Goal: Obtain resource: Download file/media

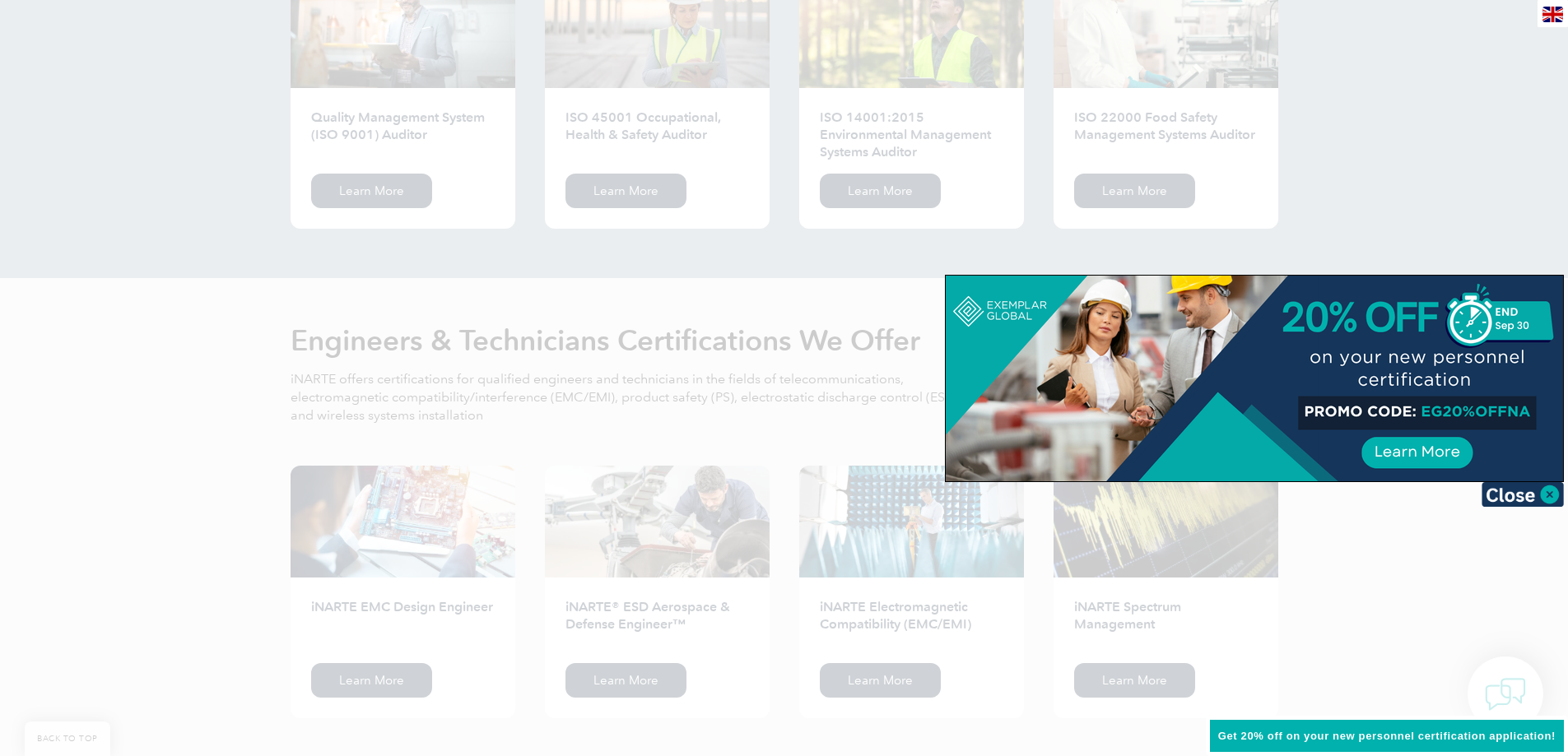
scroll to position [1891, 0]
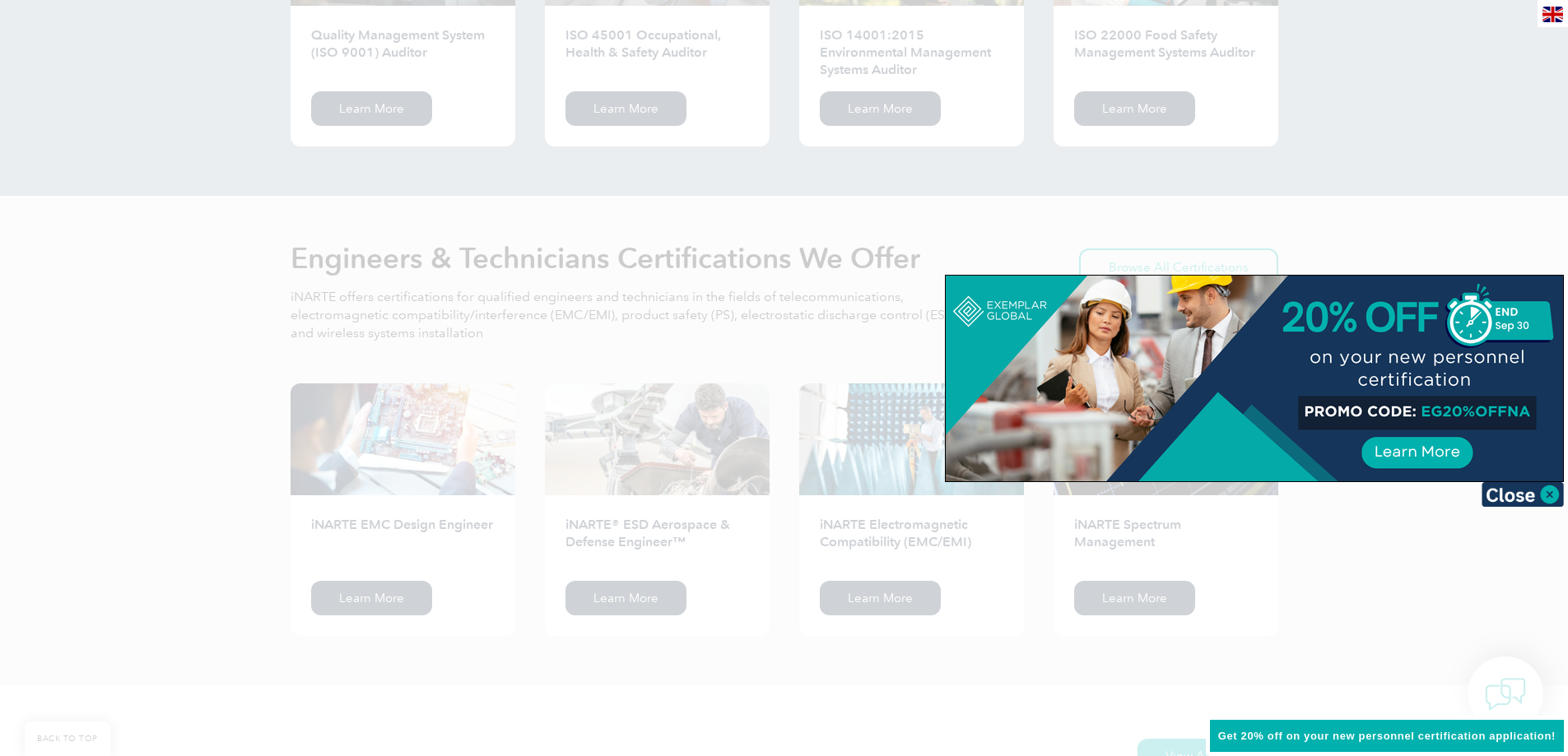
click at [314, 253] on div at bounding box center [784, 378] width 1568 height 756
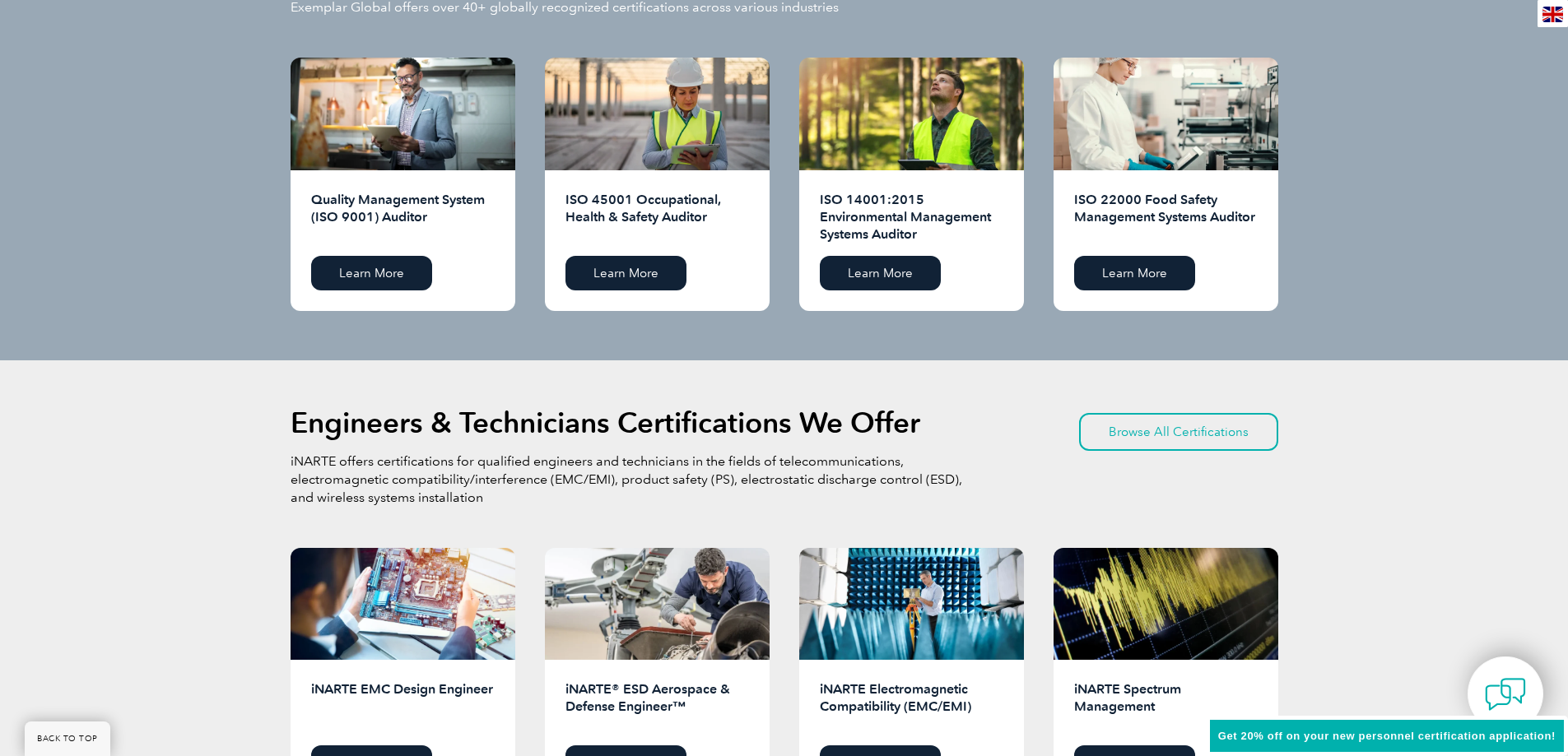
scroll to position [1645, 0]
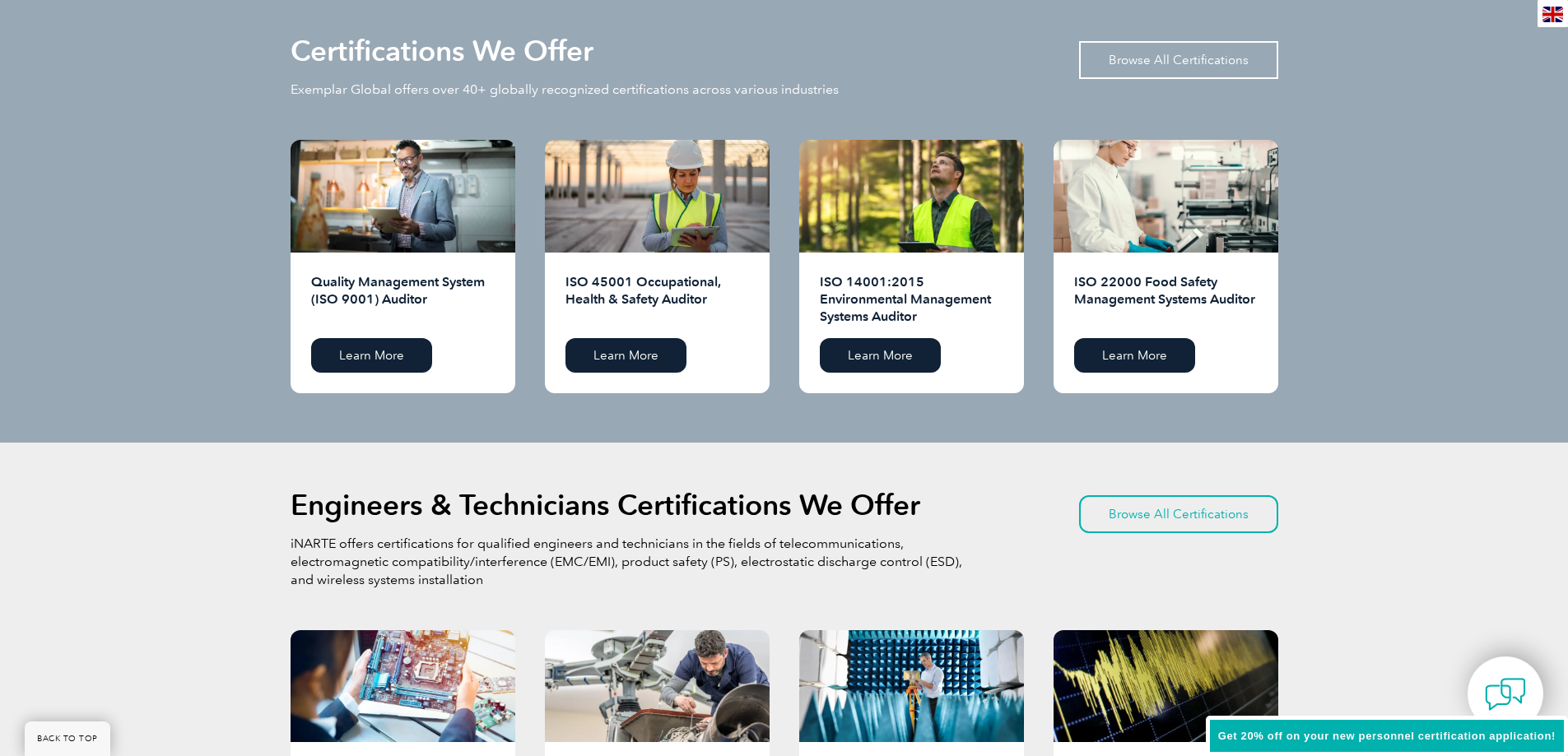
click at [1158, 49] on link "Browse All Certifications" at bounding box center [1178, 60] width 199 height 38
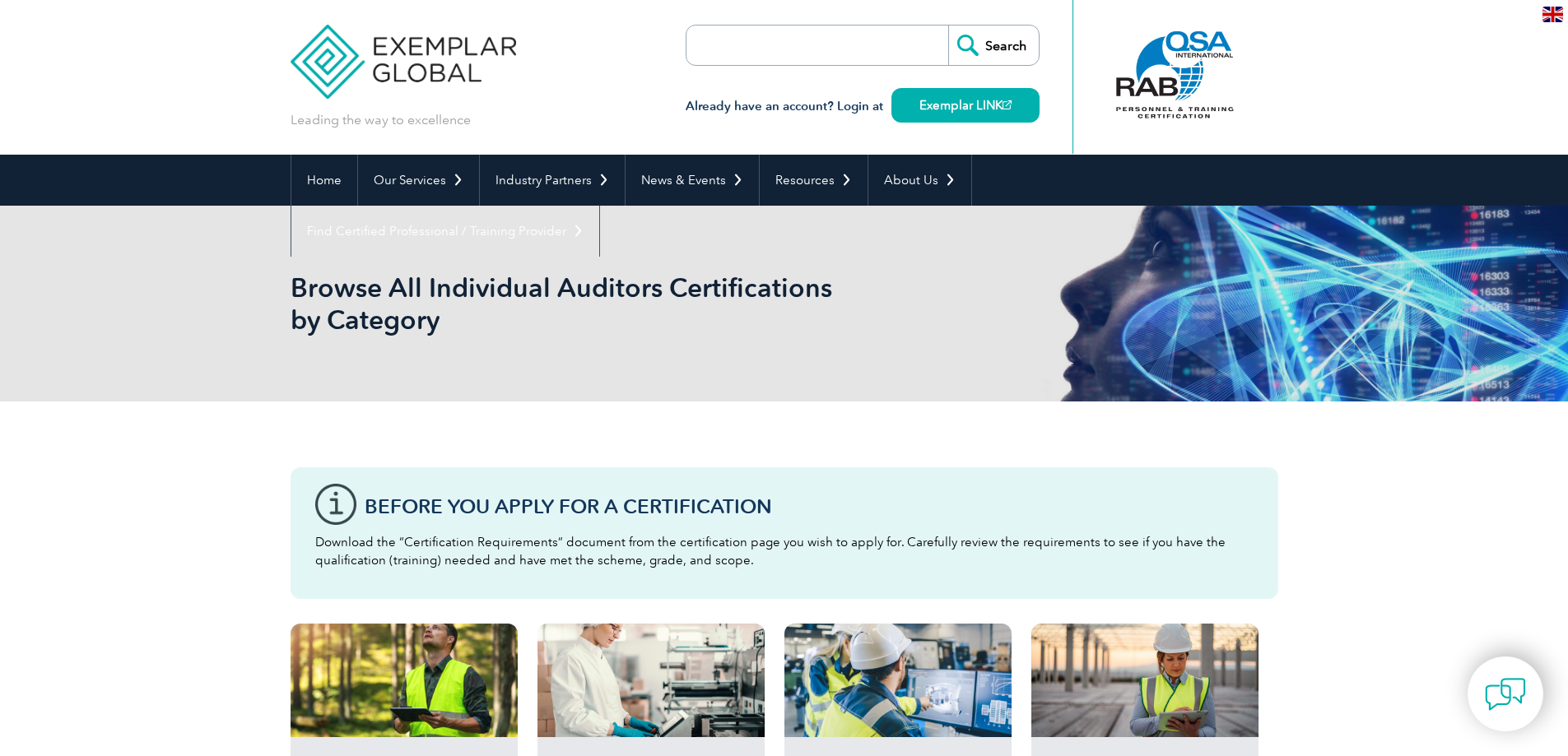
click at [854, 47] on input "search" at bounding box center [781, 44] width 173 height 40
type input "sipo"
click at [948, 25] on input "Search" at bounding box center [993, 44] width 91 height 40
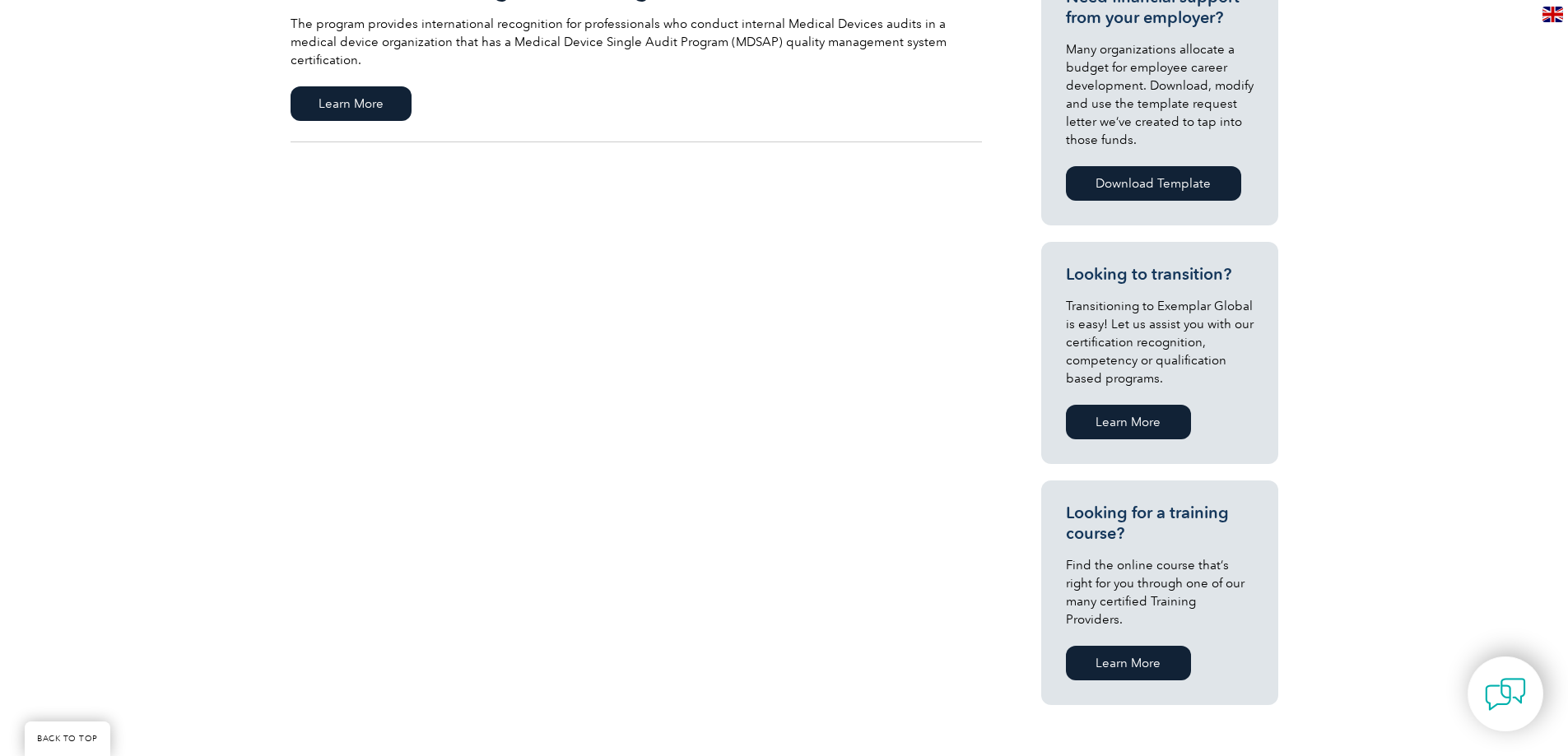
scroll to position [658, 0]
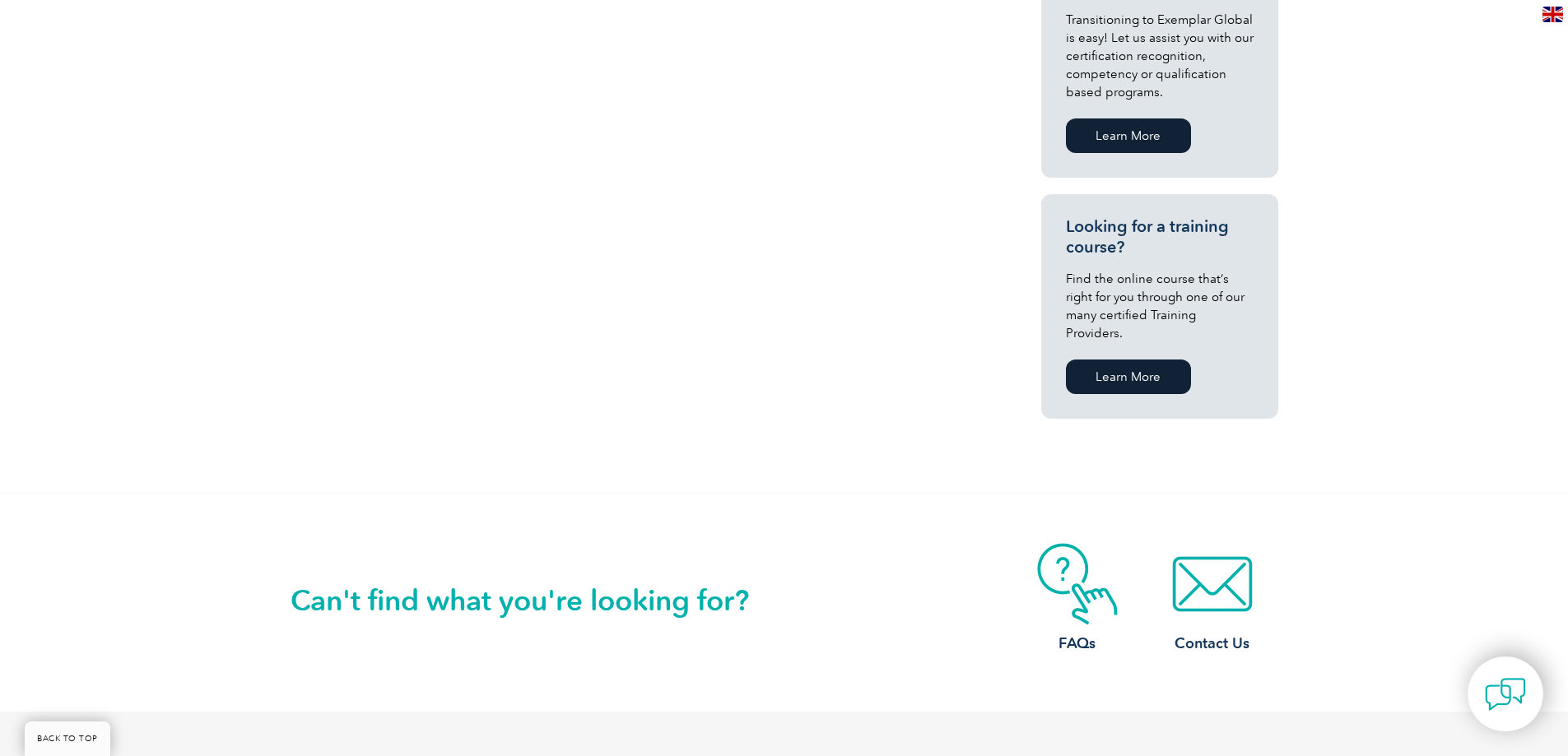
scroll to position [986, 0]
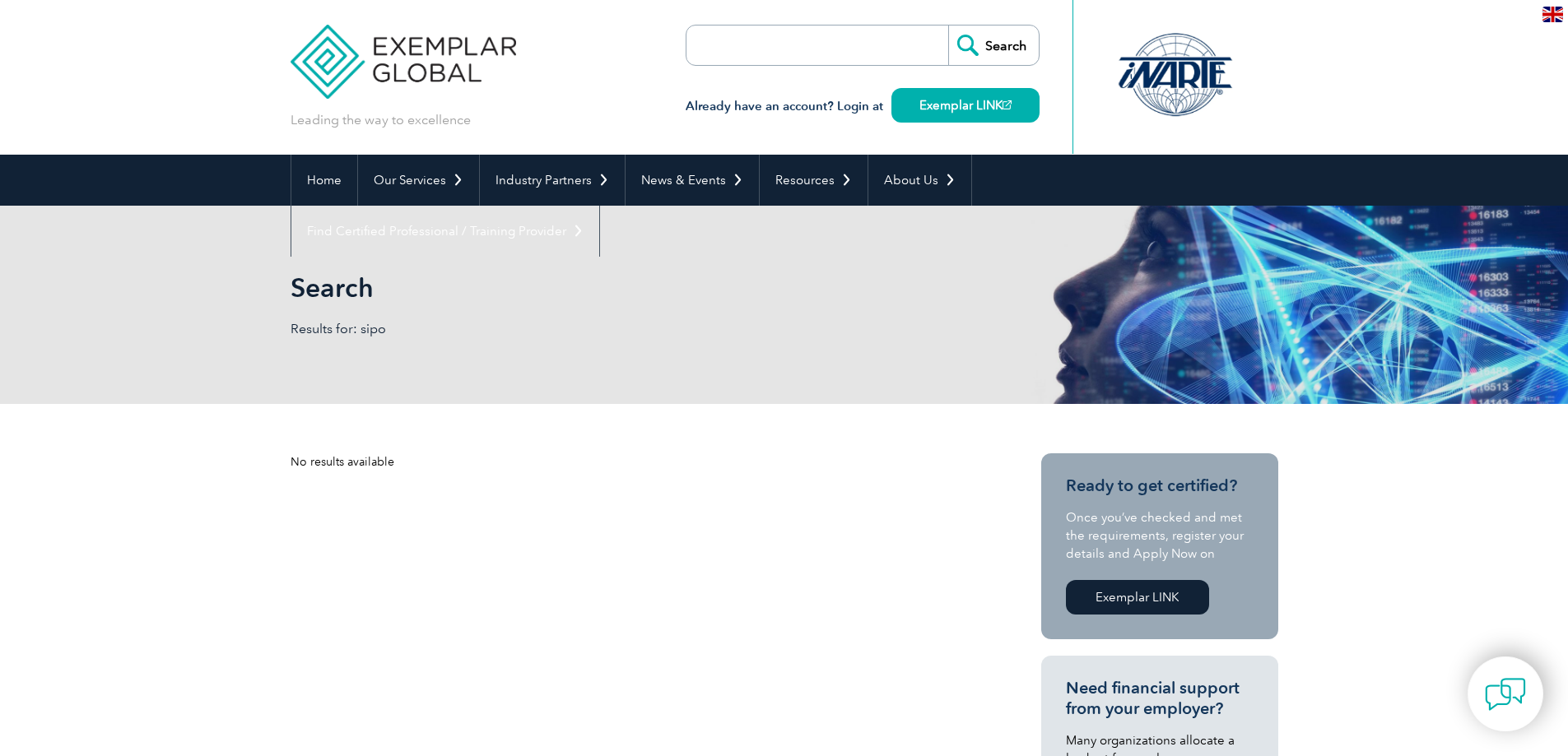
drag, startPoint x: 792, startPoint y: 43, endPoint x: 706, endPoint y: 47, distance: 86.1
click at [706, 47] on input "search" at bounding box center [781, 44] width 173 height 40
type input "iso"
click at [948, 25] on input "Search" at bounding box center [993, 44] width 91 height 40
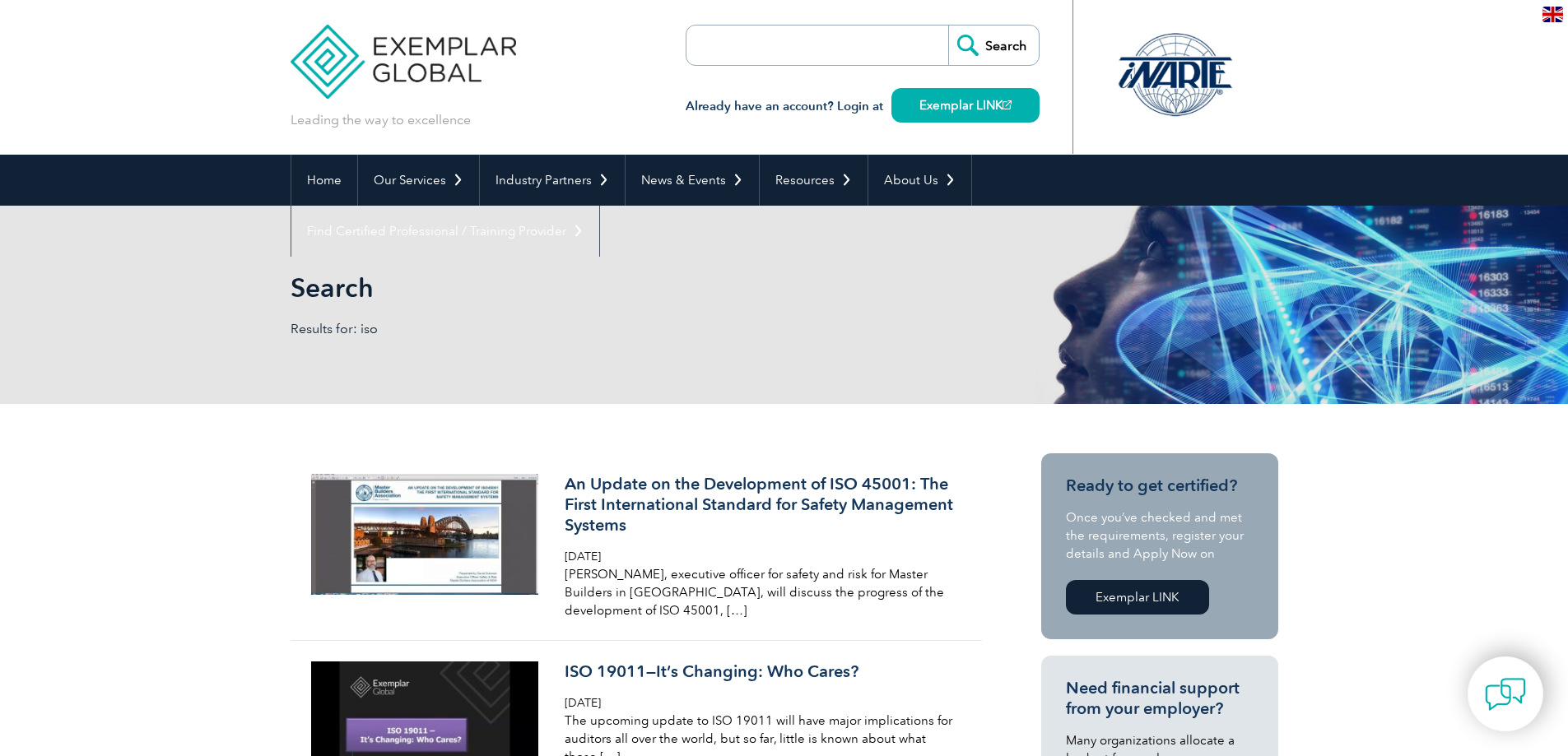
click at [774, 55] on input "search" at bounding box center [781, 44] width 173 height 40
type input "13485"
click at [948, 25] on input "Search" at bounding box center [993, 44] width 91 height 40
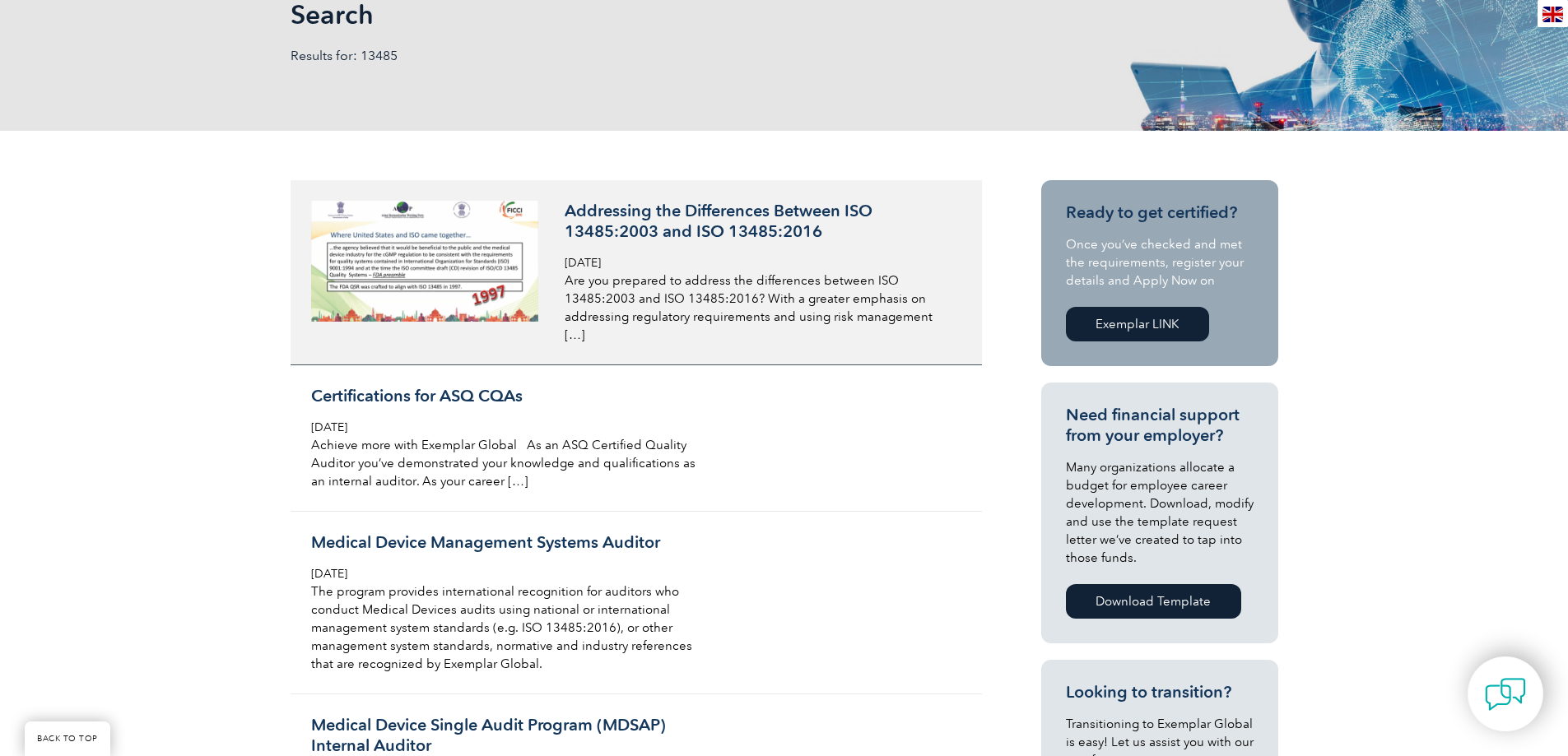
scroll to position [494, 0]
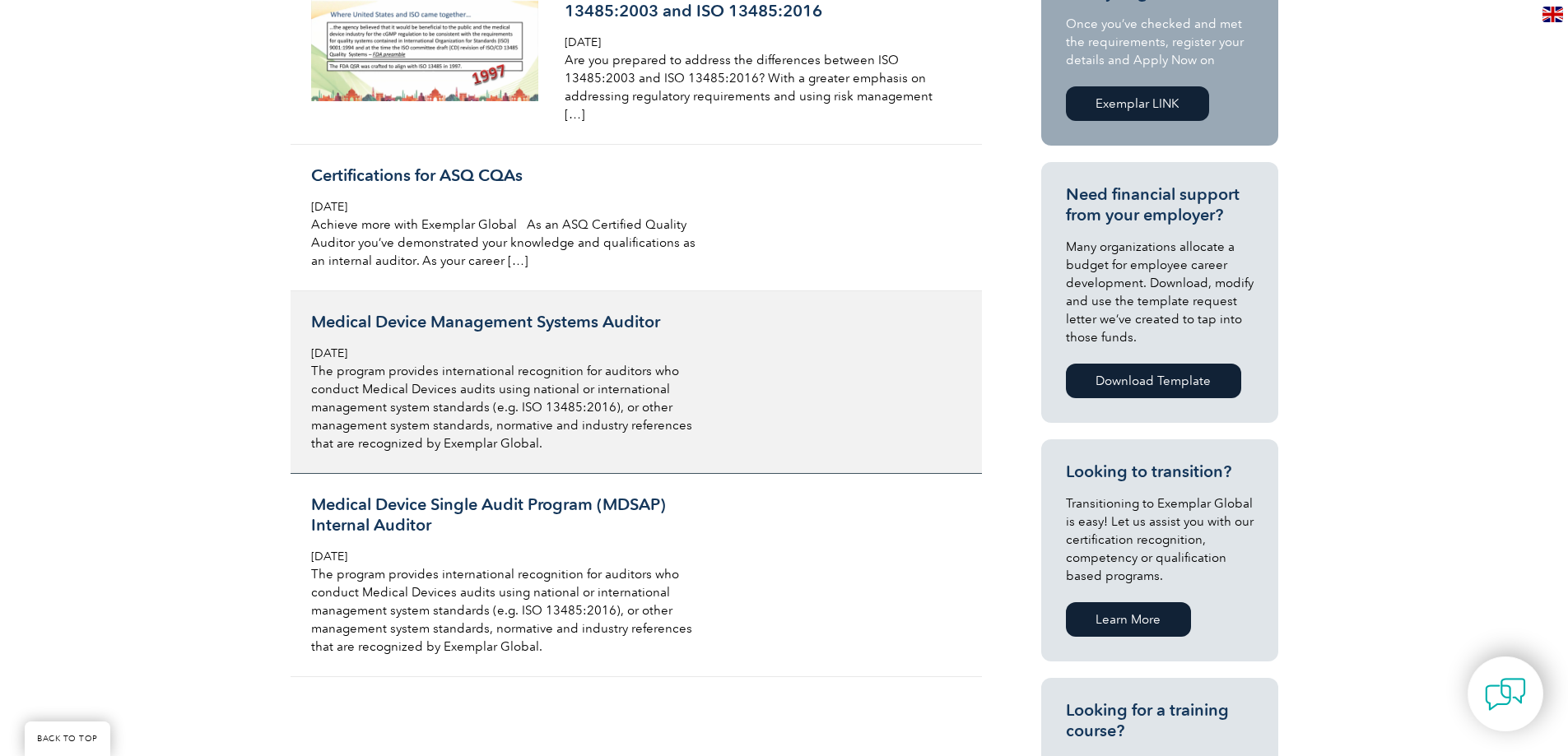
click at [575, 311] on h3 "Medical Device Management Systems Auditor" at bounding box center [506, 321] width 390 height 20
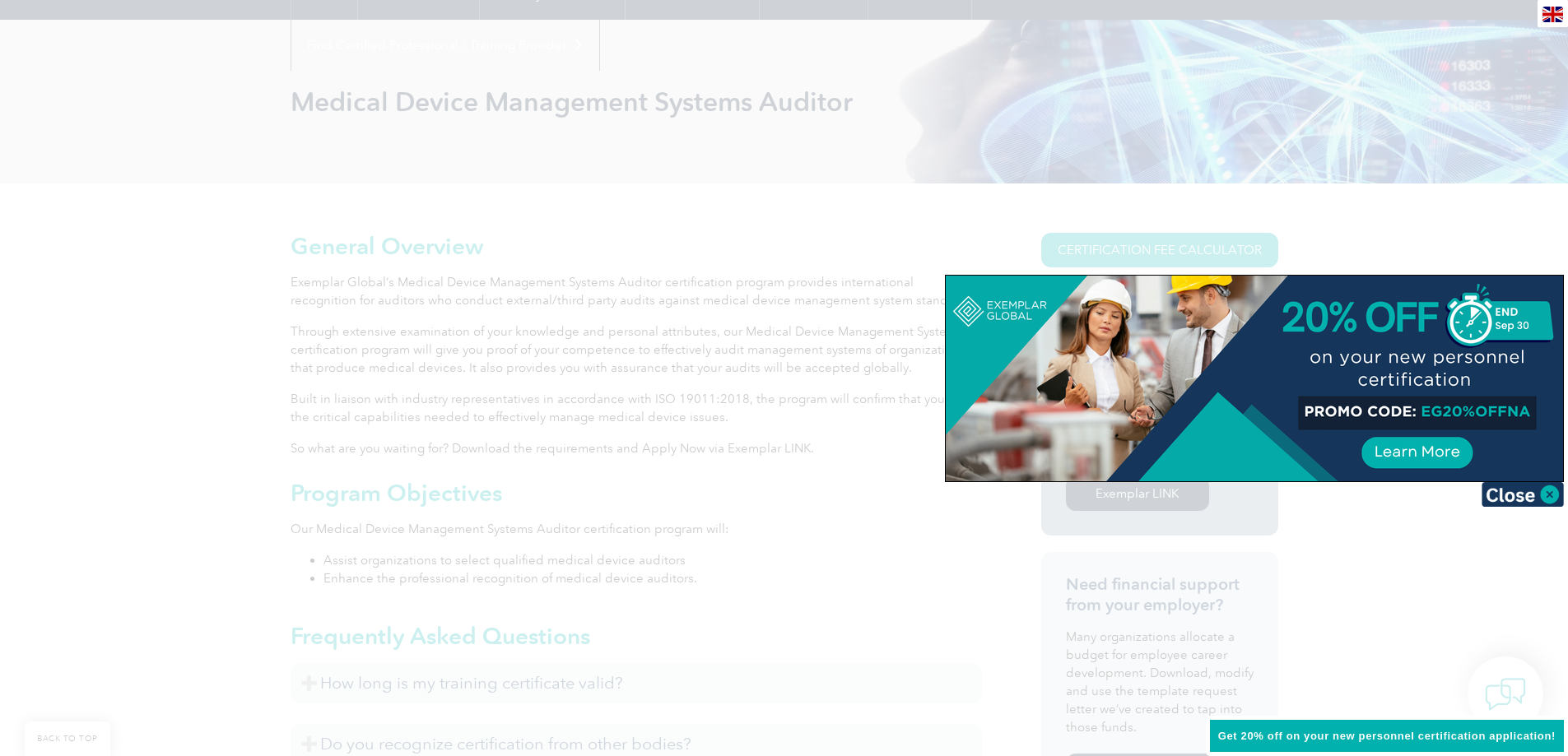
scroll to position [165, 0]
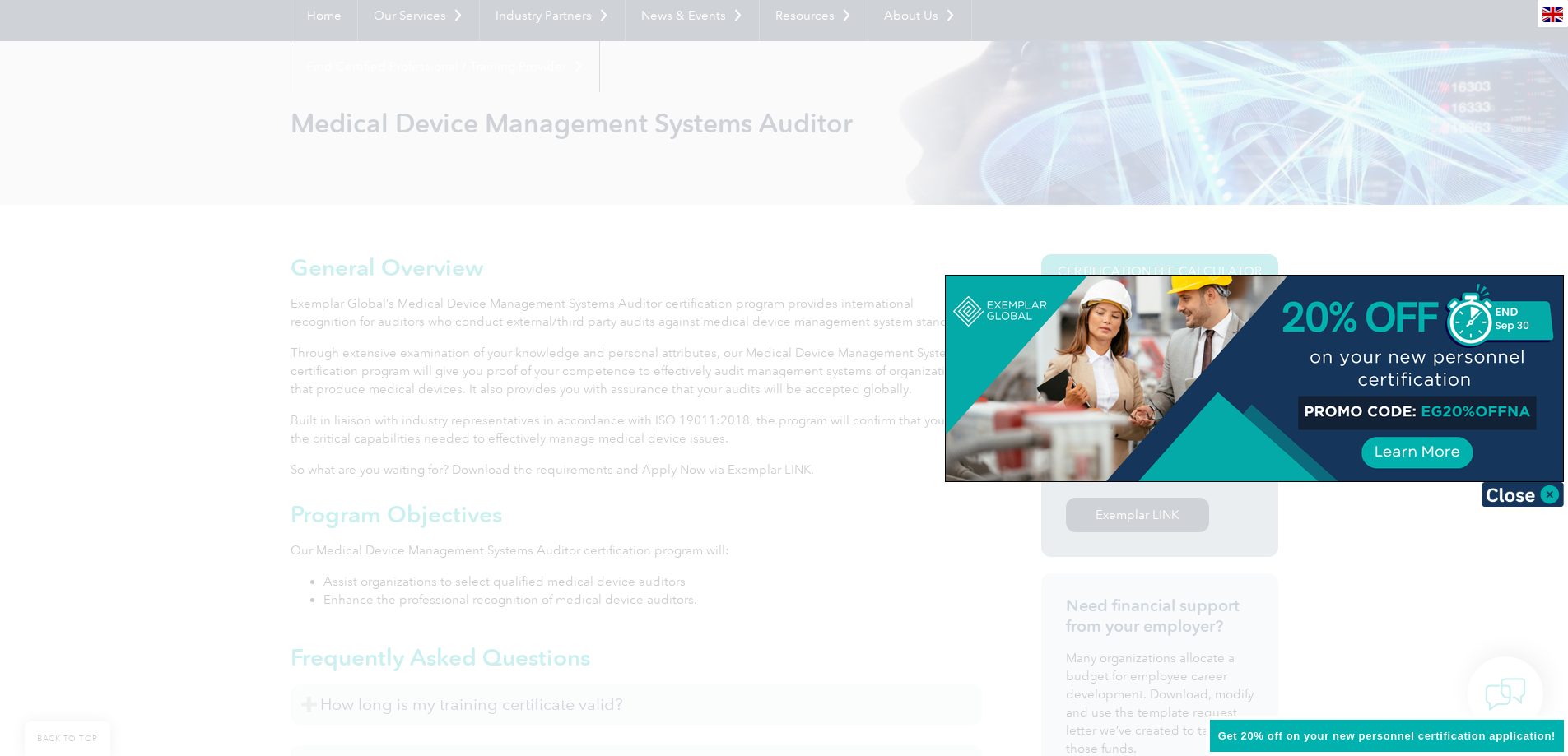
click at [676, 500] on div at bounding box center [784, 378] width 1568 height 756
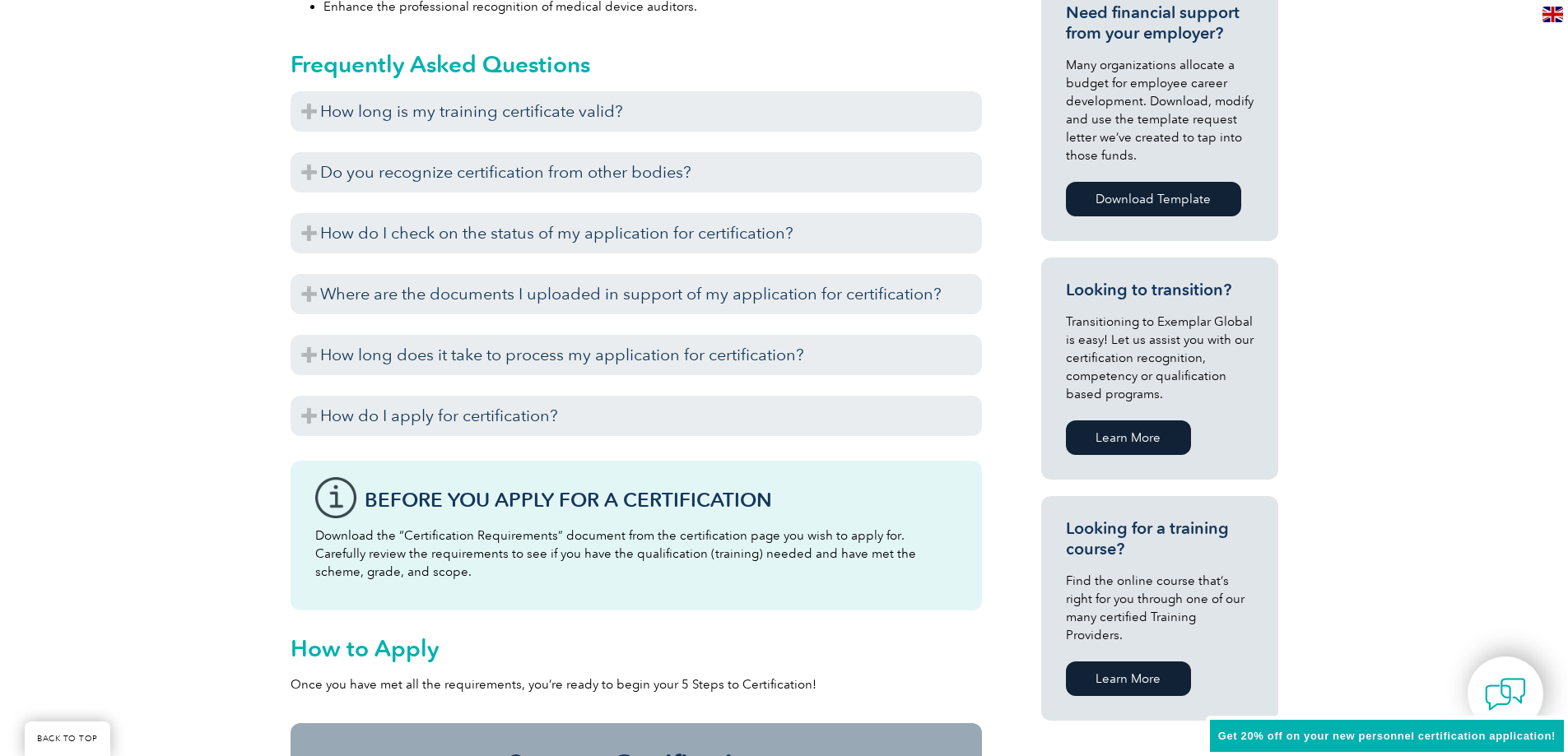
scroll to position [823, 0]
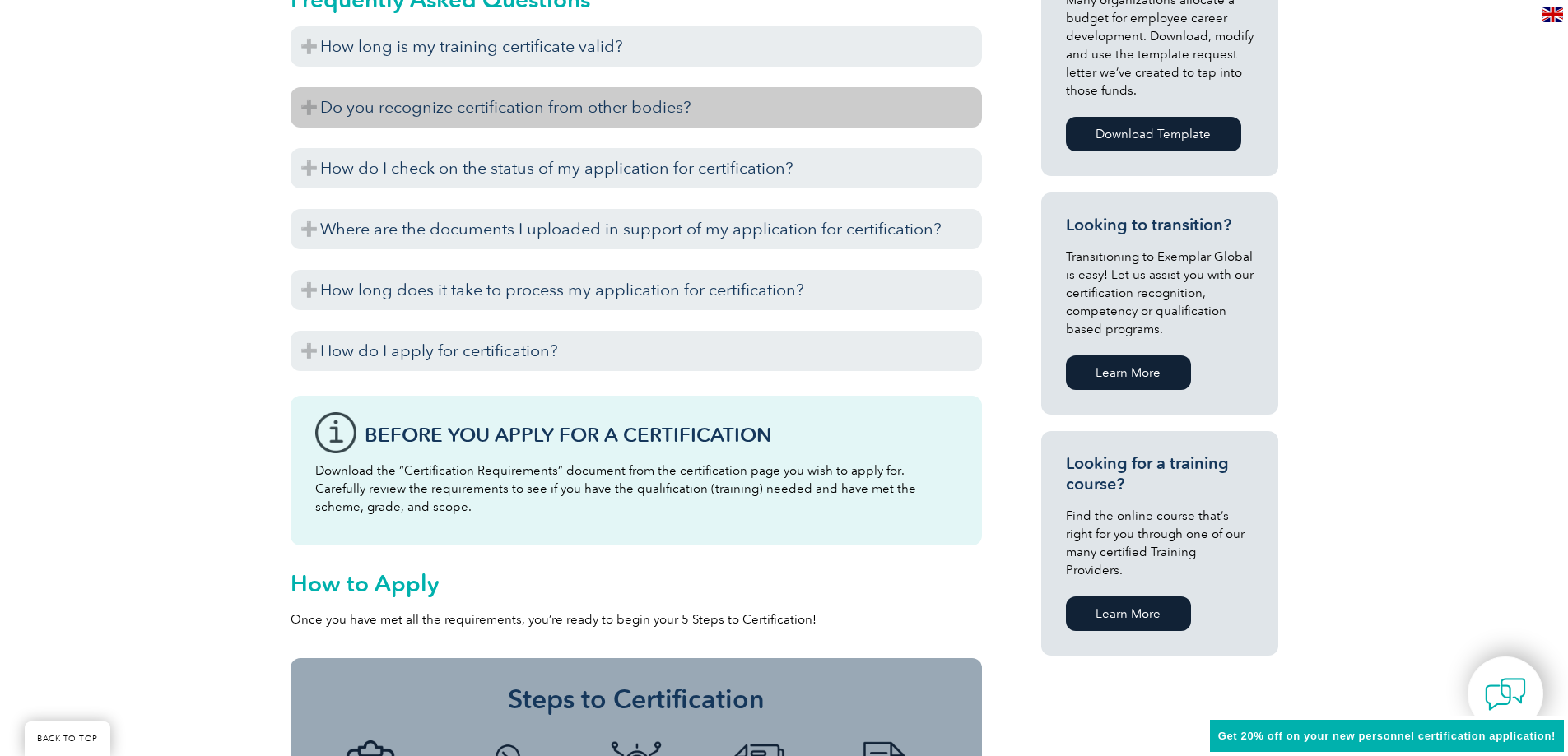
click at [649, 99] on h3 "Do you recognize certification from other bodies?" at bounding box center [636, 107] width 691 height 40
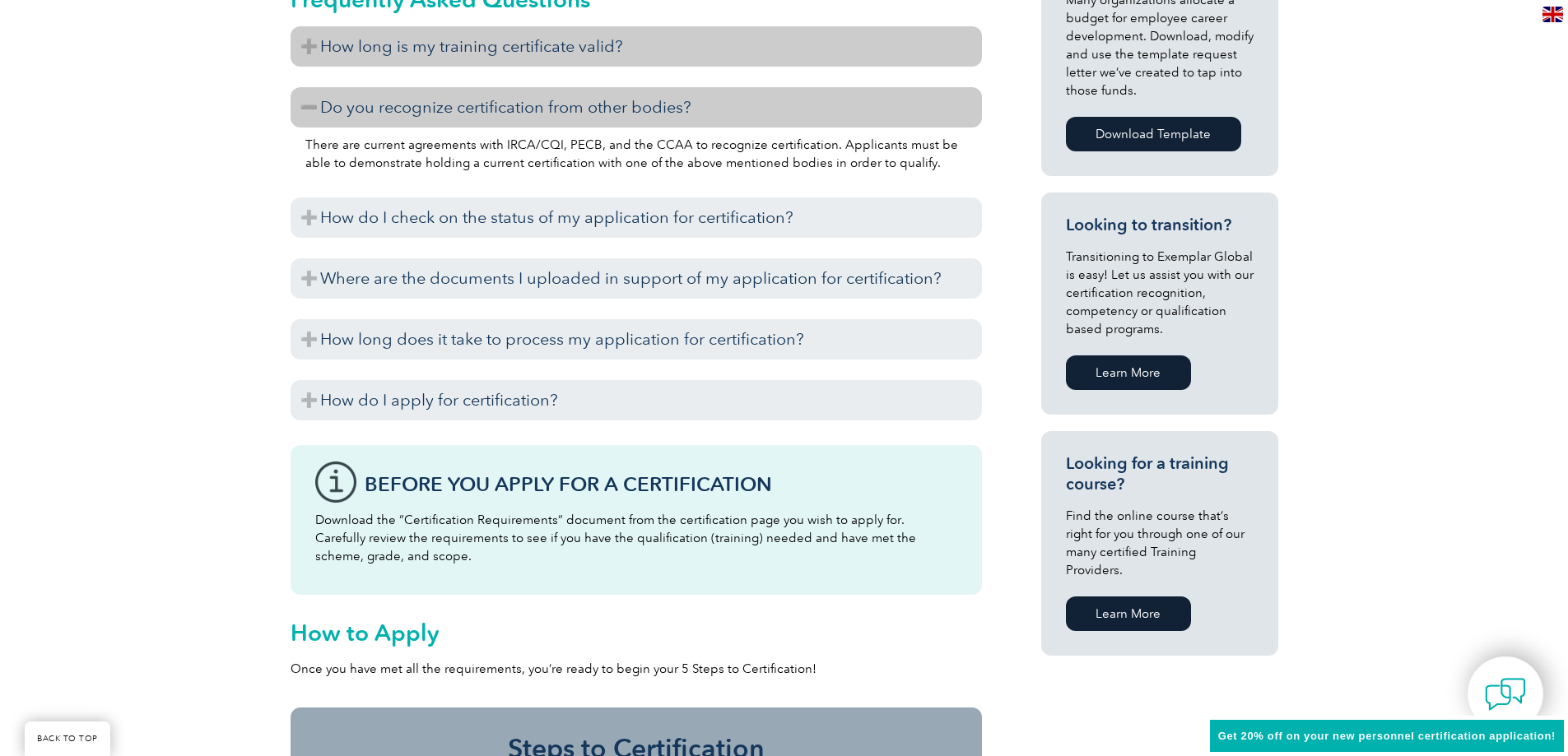
click at [651, 49] on h3 "How long is my training certificate valid?" at bounding box center [636, 46] width 691 height 40
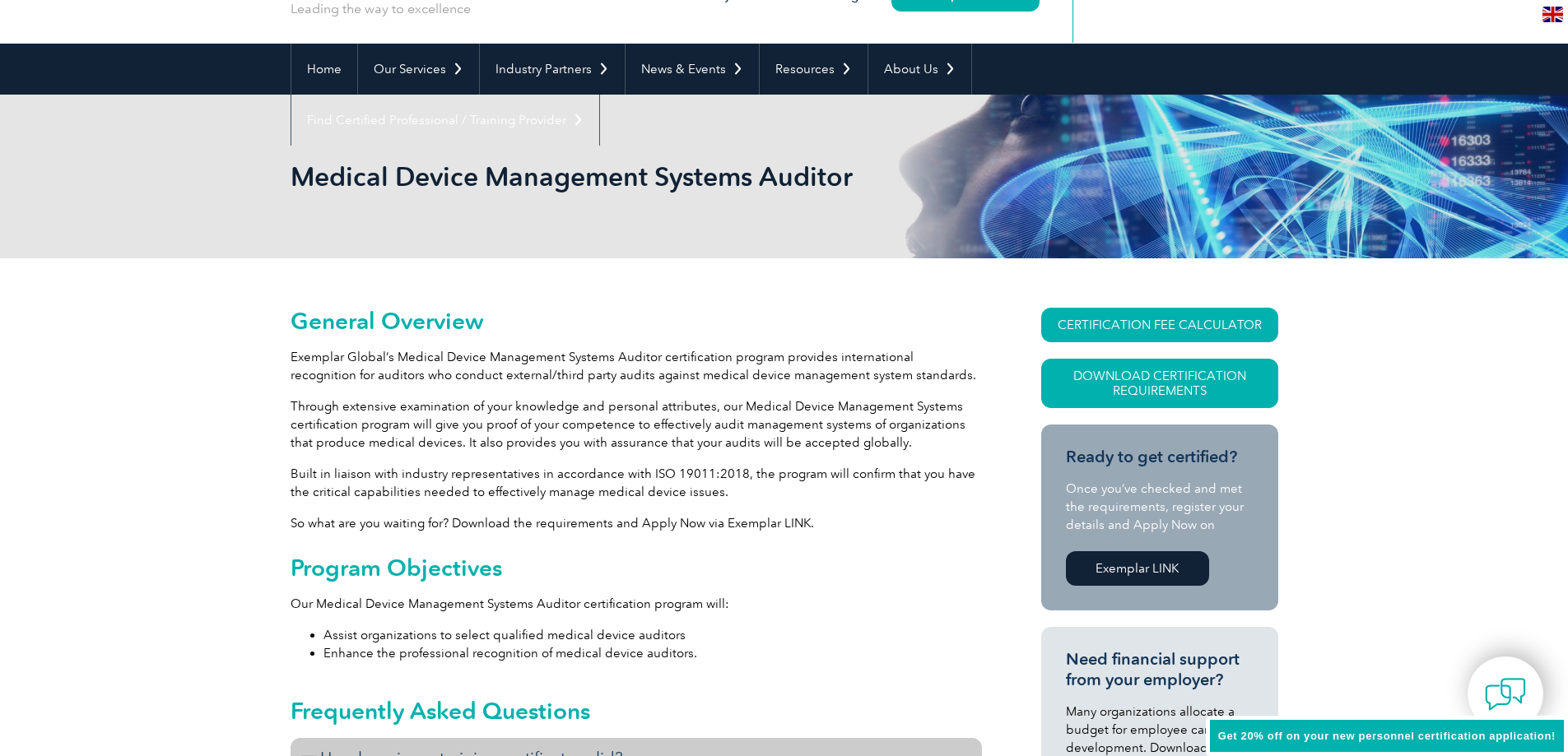
scroll to position [0, 0]
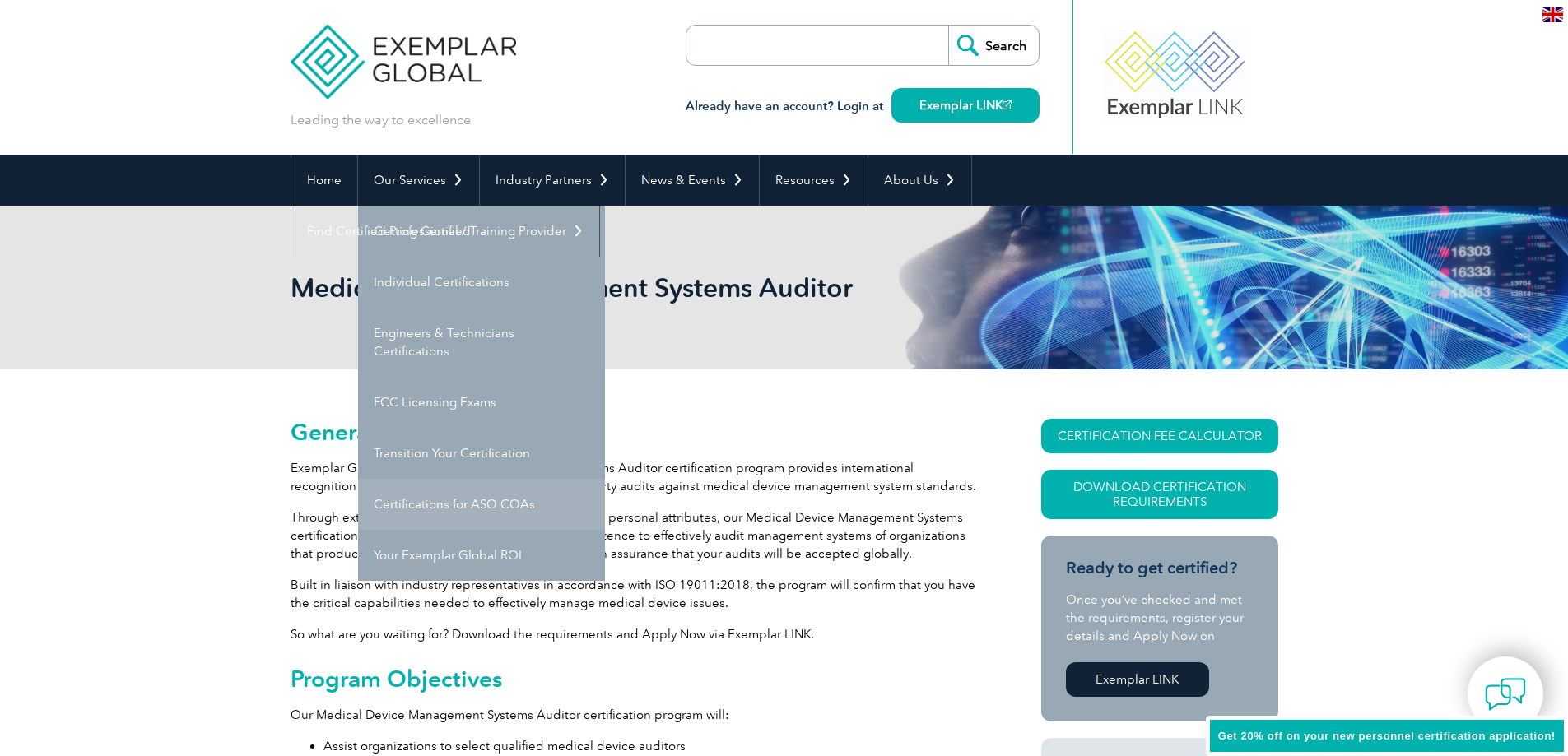
click at [505, 498] on link "Certifications for ASQ CQAs" at bounding box center [481, 503] width 247 height 51
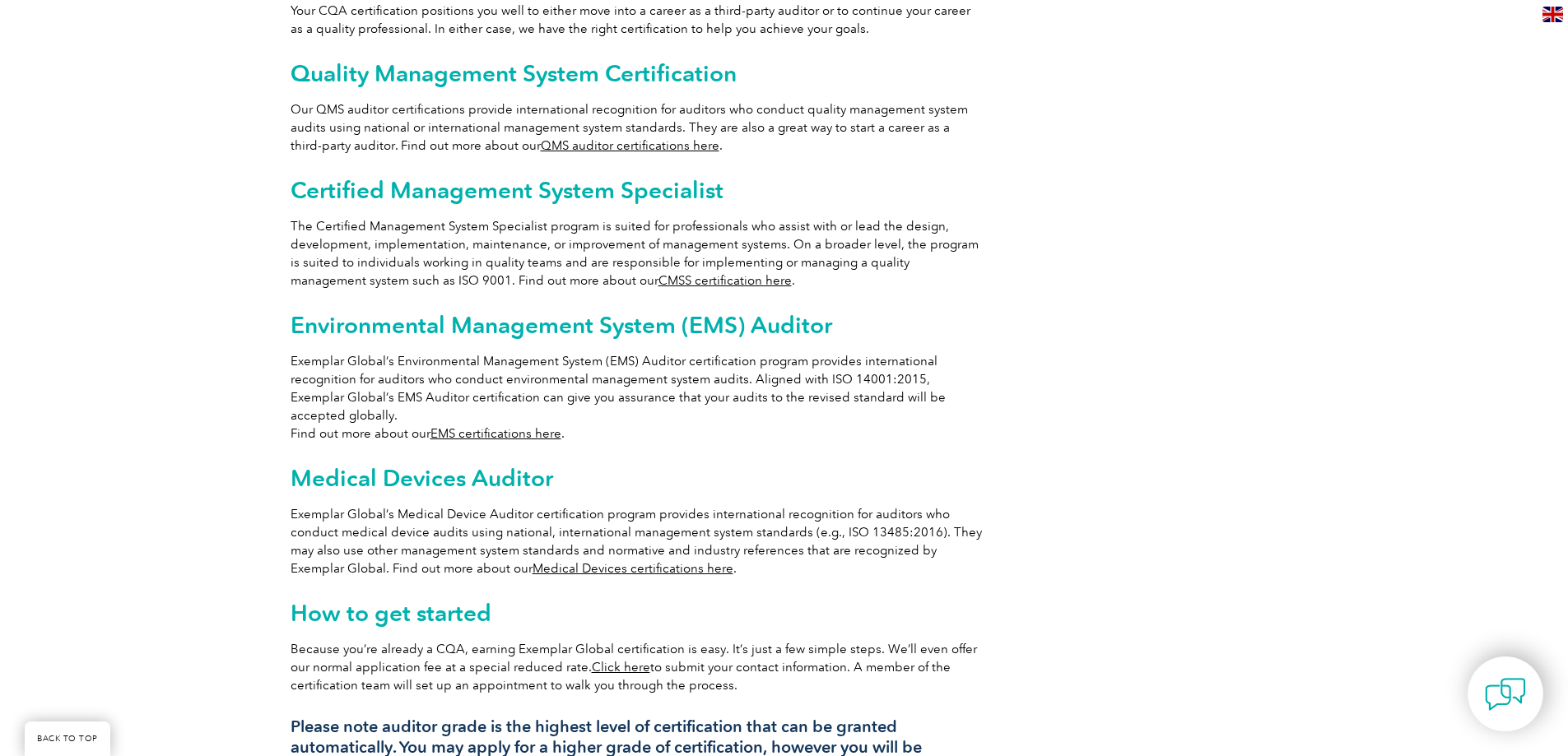
scroll to position [1069, 0]
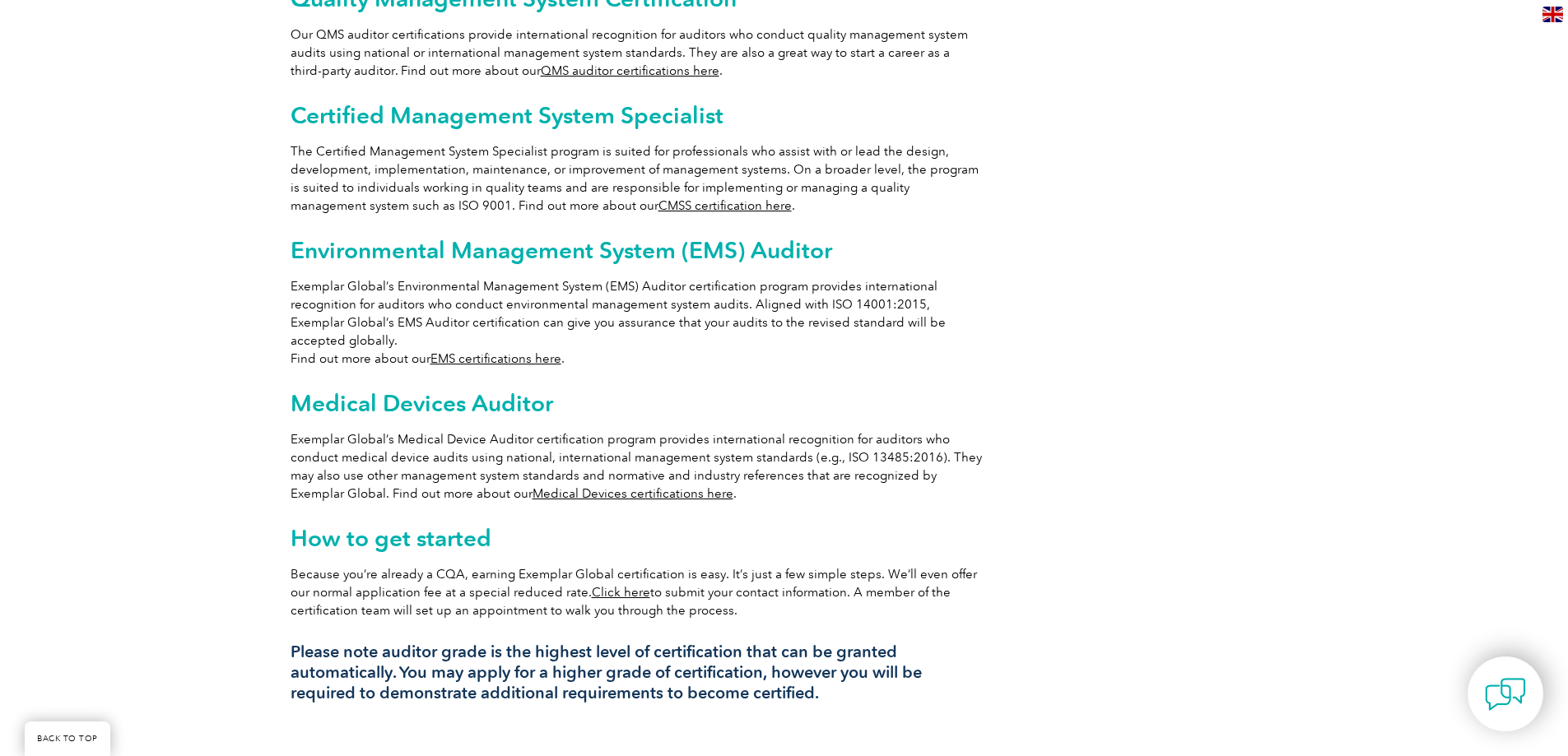
click at [564, 486] on link "Medical Devices certifications here" at bounding box center [633, 493] width 201 height 14
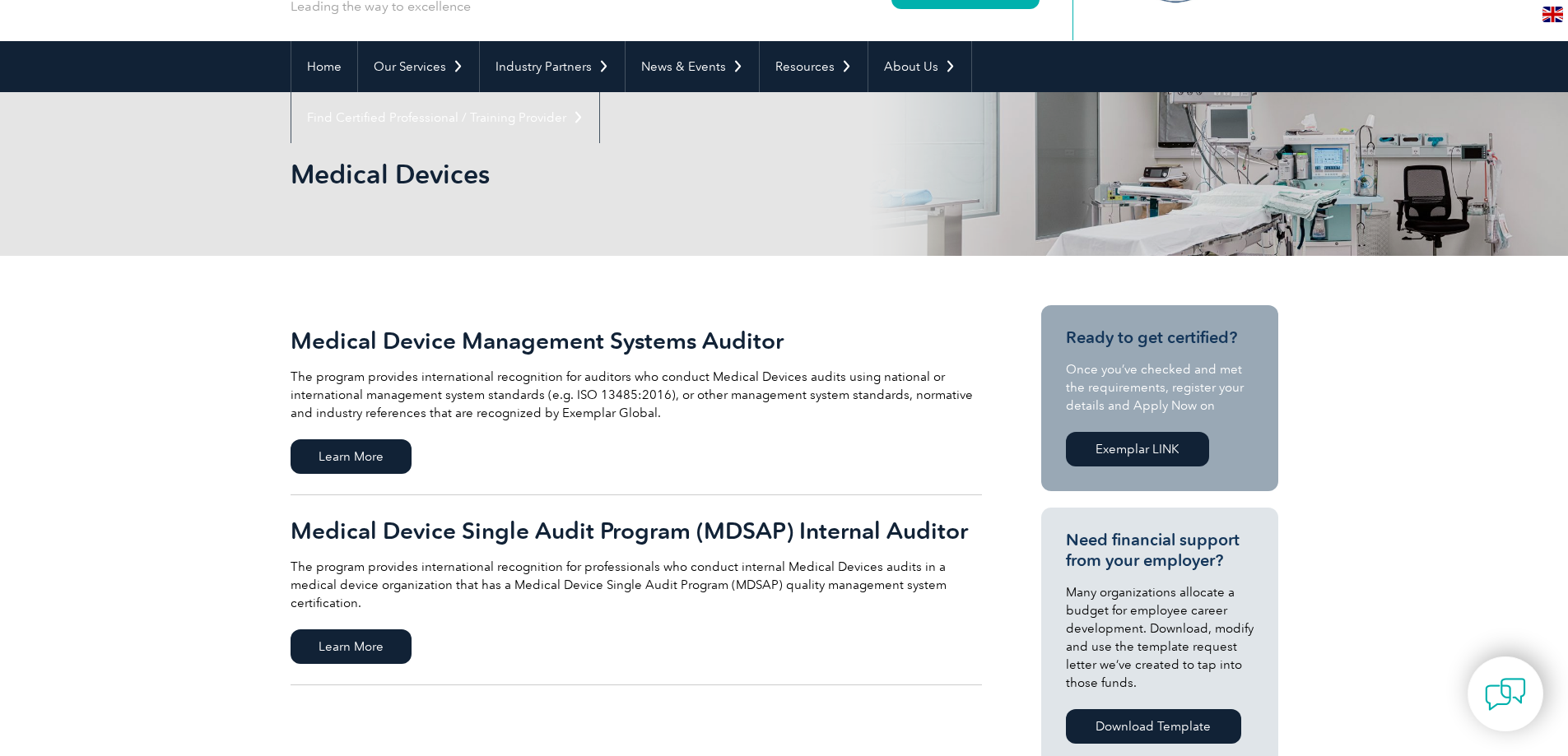
scroll to position [165, 0]
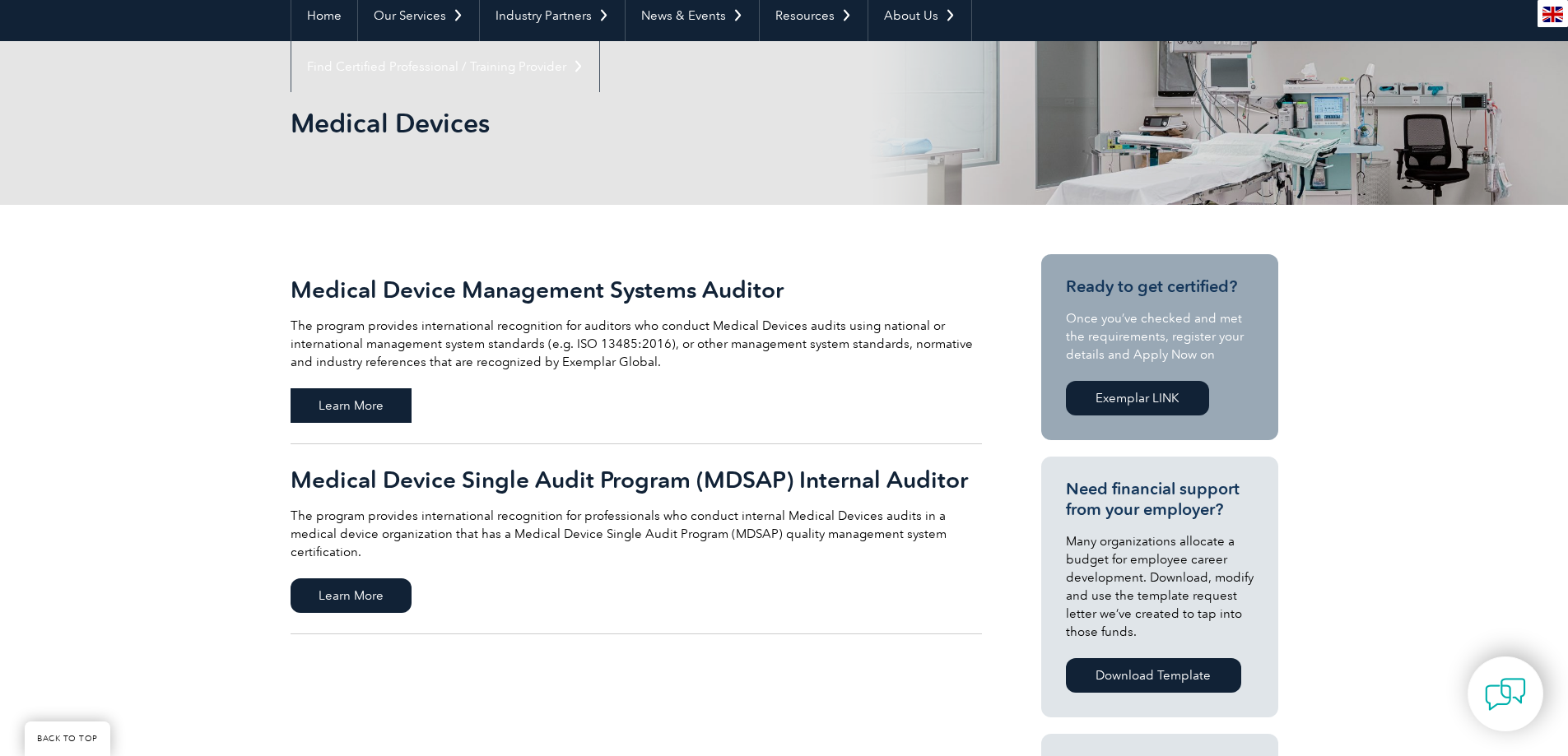
click at [321, 393] on span "Learn More" at bounding box center [350, 406] width 121 height 35
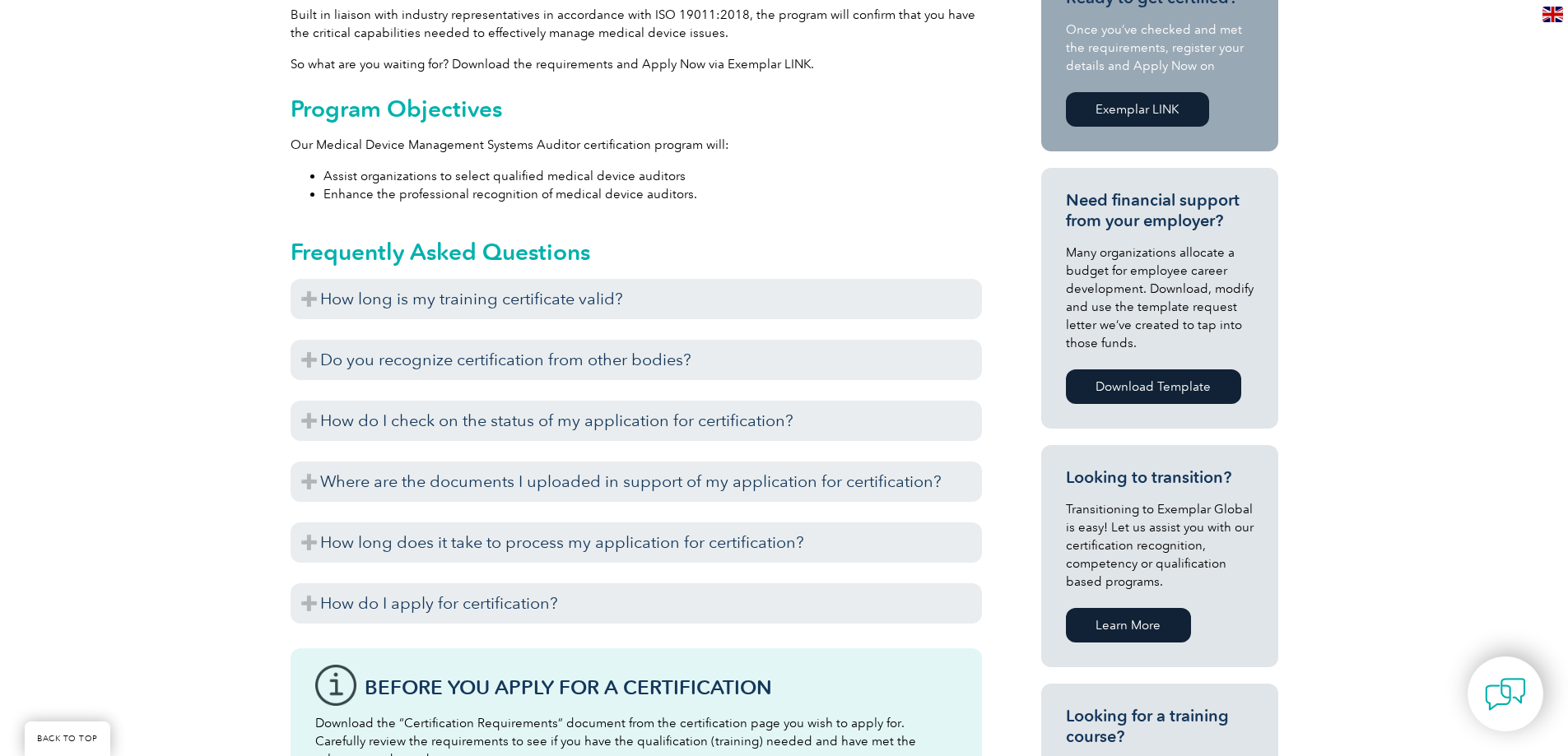
scroll to position [576, 0]
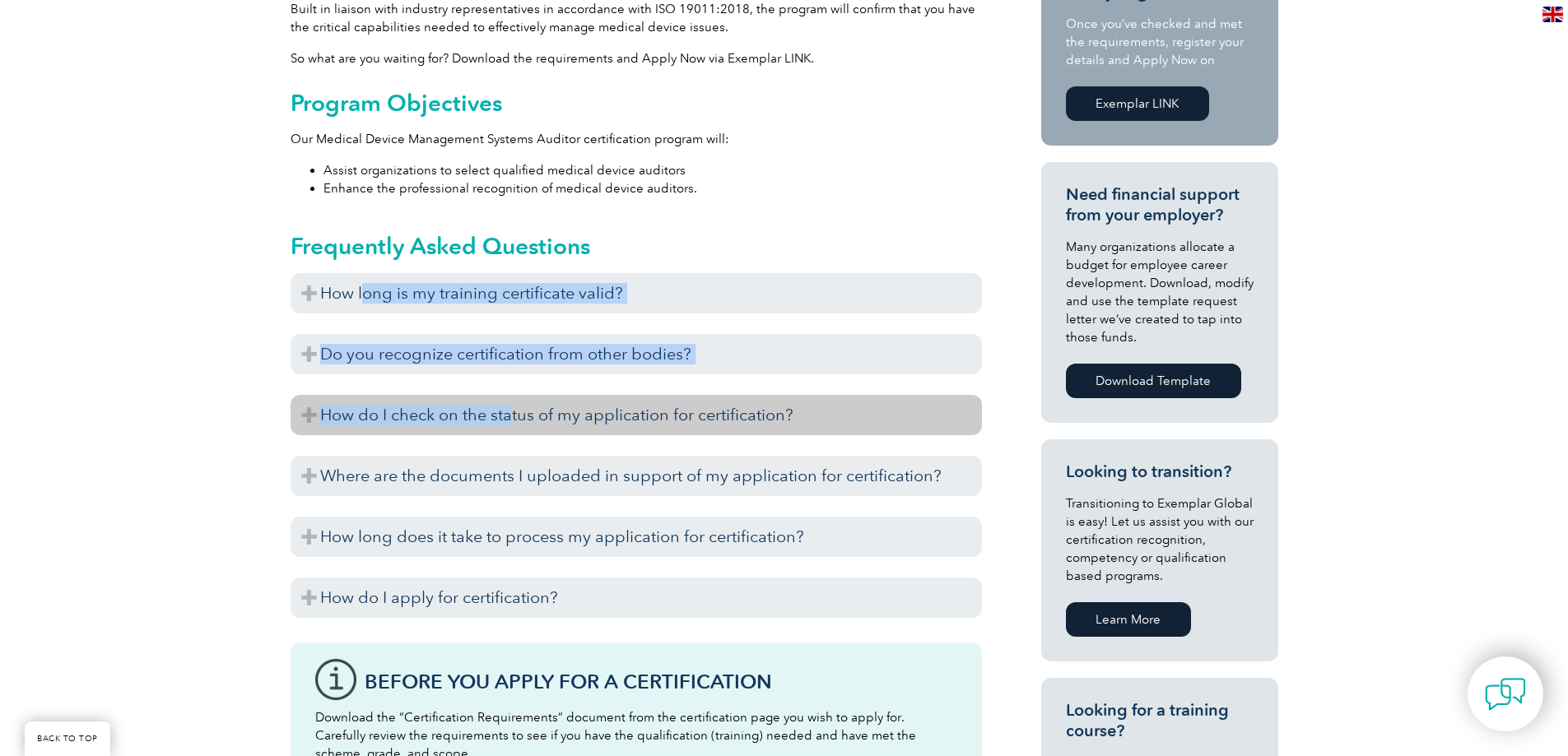
drag, startPoint x: 367, startPoint y: 296, endPoint x: 526, endPoint y: 423, distance: 203.5
click at [526, 422] on div "How long is my training certificate valid? Exemplar Global recognizes training …" at bounding box center [636, 449] width 691 height 353
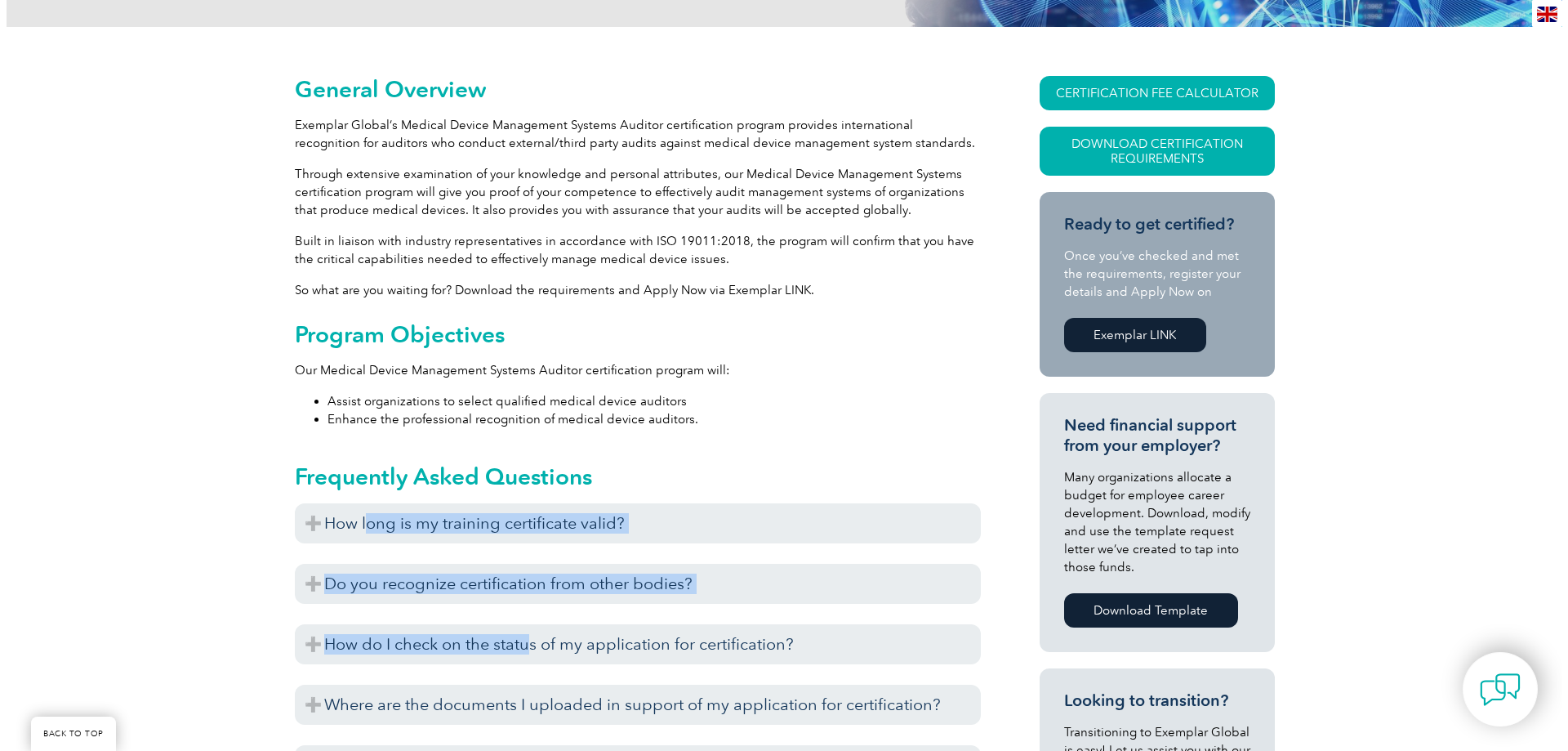
scroll to position [327, 0]
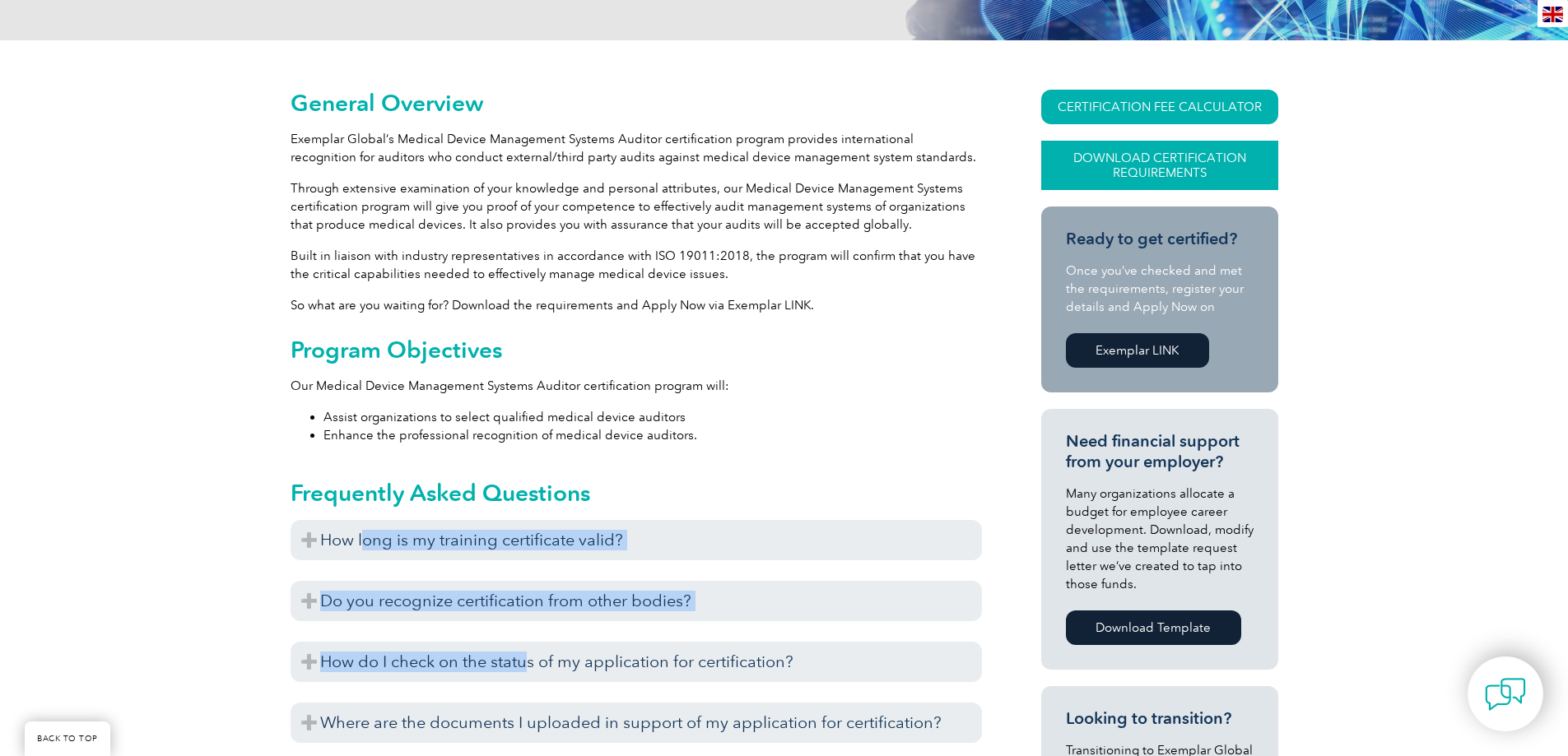
click at [1126, 170] on link "Download Certification Requirements" at bounding box center [1160, 165] width 237 height 49
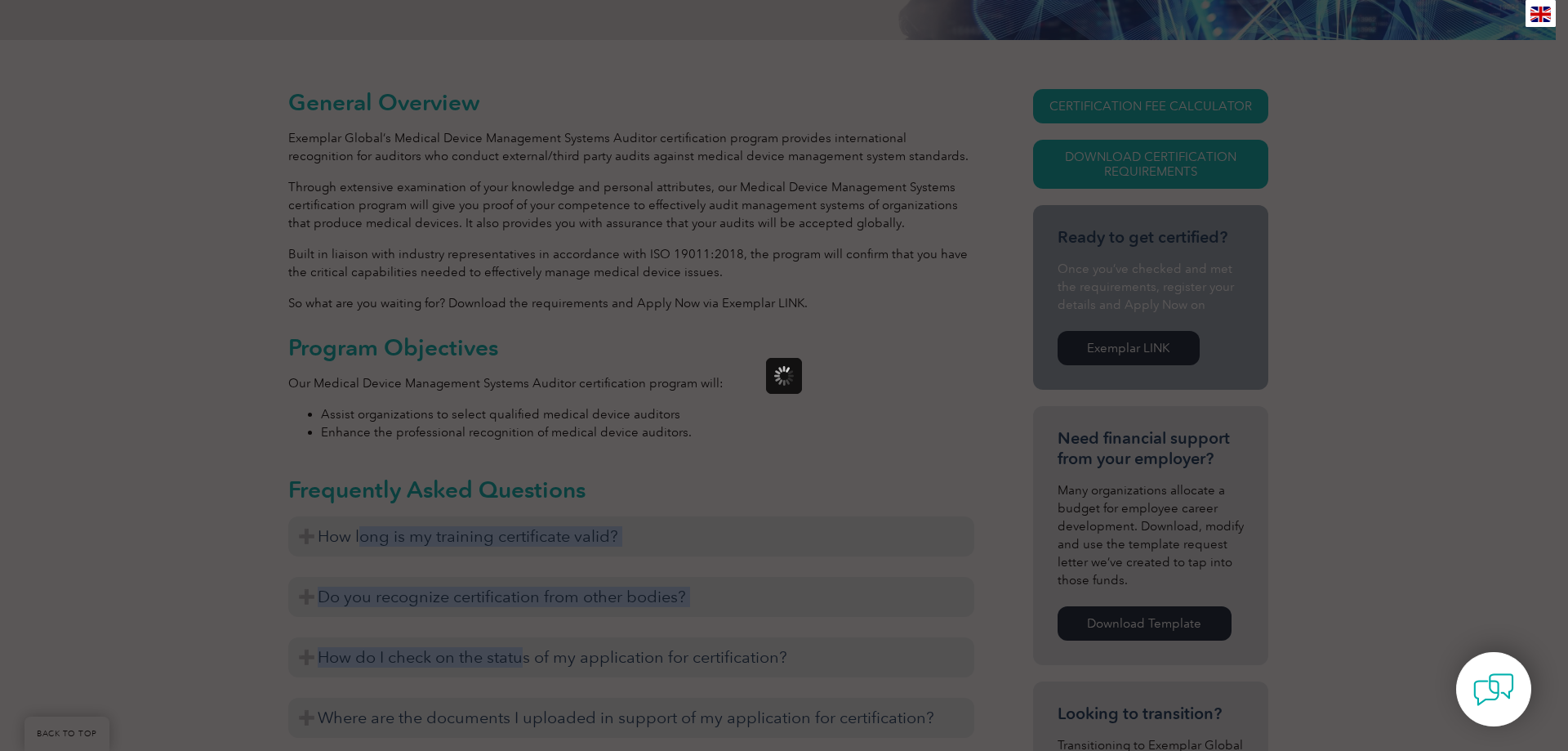
scroll to position [0, 0]
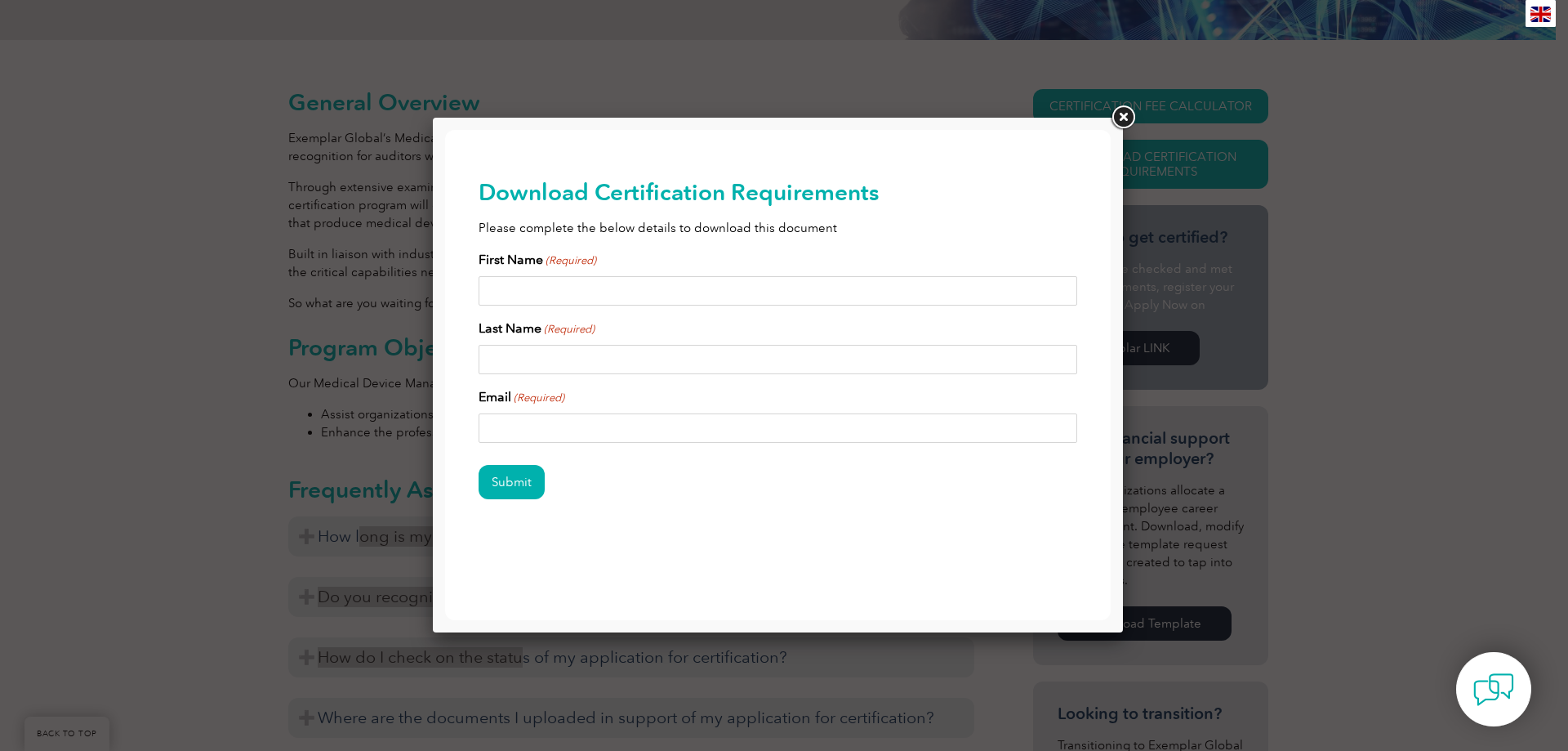
click at [584, 299] on input "First Name (Required)" at bounding box center [779, 290] width 600 height 30
type input "[PERSON_NAME]"
click at [534, 432] on input "Email (Required)" at bounding box center [779, 428] width 600 height 30
type input "[EMAIL_ADDRESS][DOMAIN_NAME]"
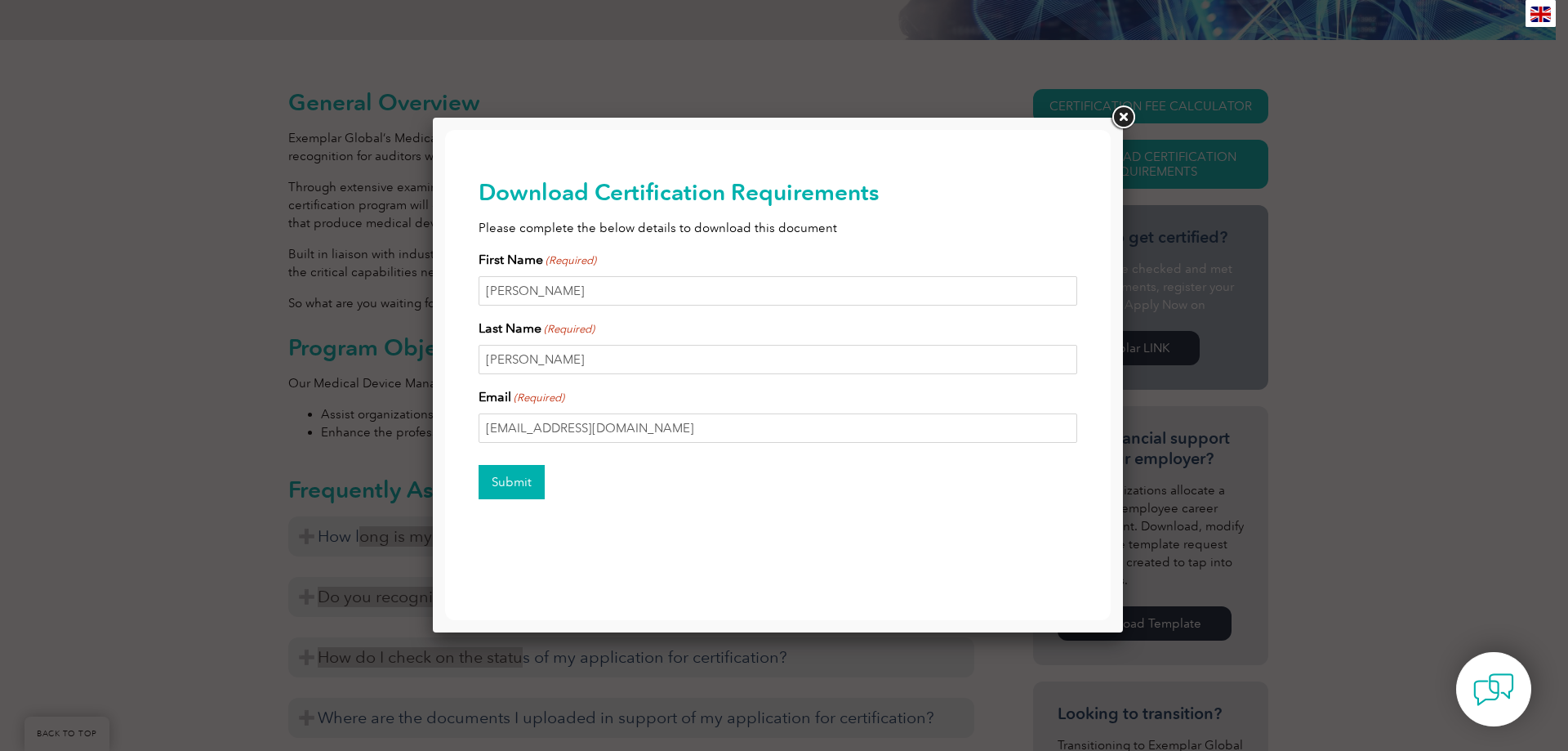
click at [491, 481] on input "Submit" at bounding box center [511, 482] width 66 height 34
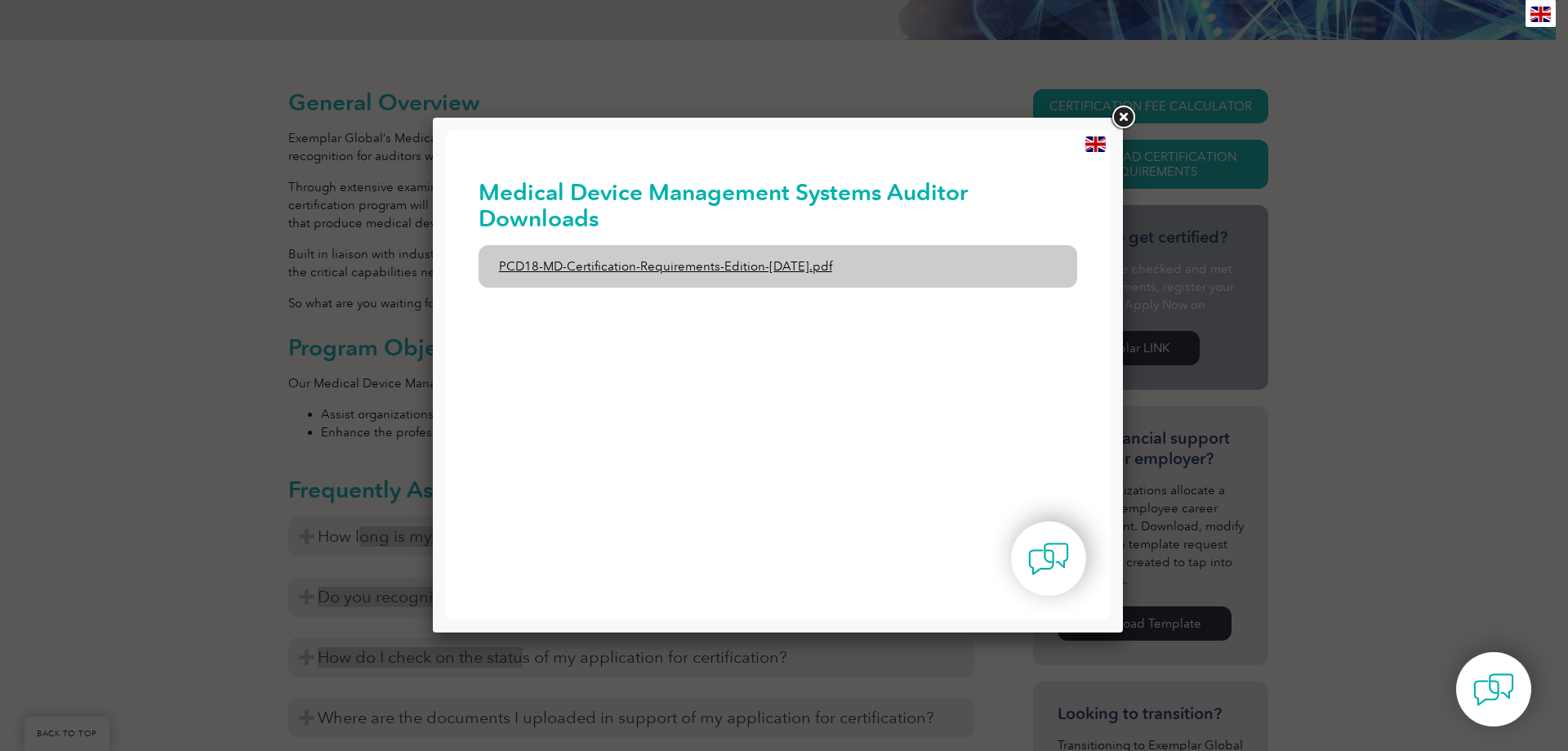
click at [730, 272] on link "PCD18-MD-Certification-Requirements-Edition-[DATE].pdf" at bounding box center [779, 266] width 600 height 42
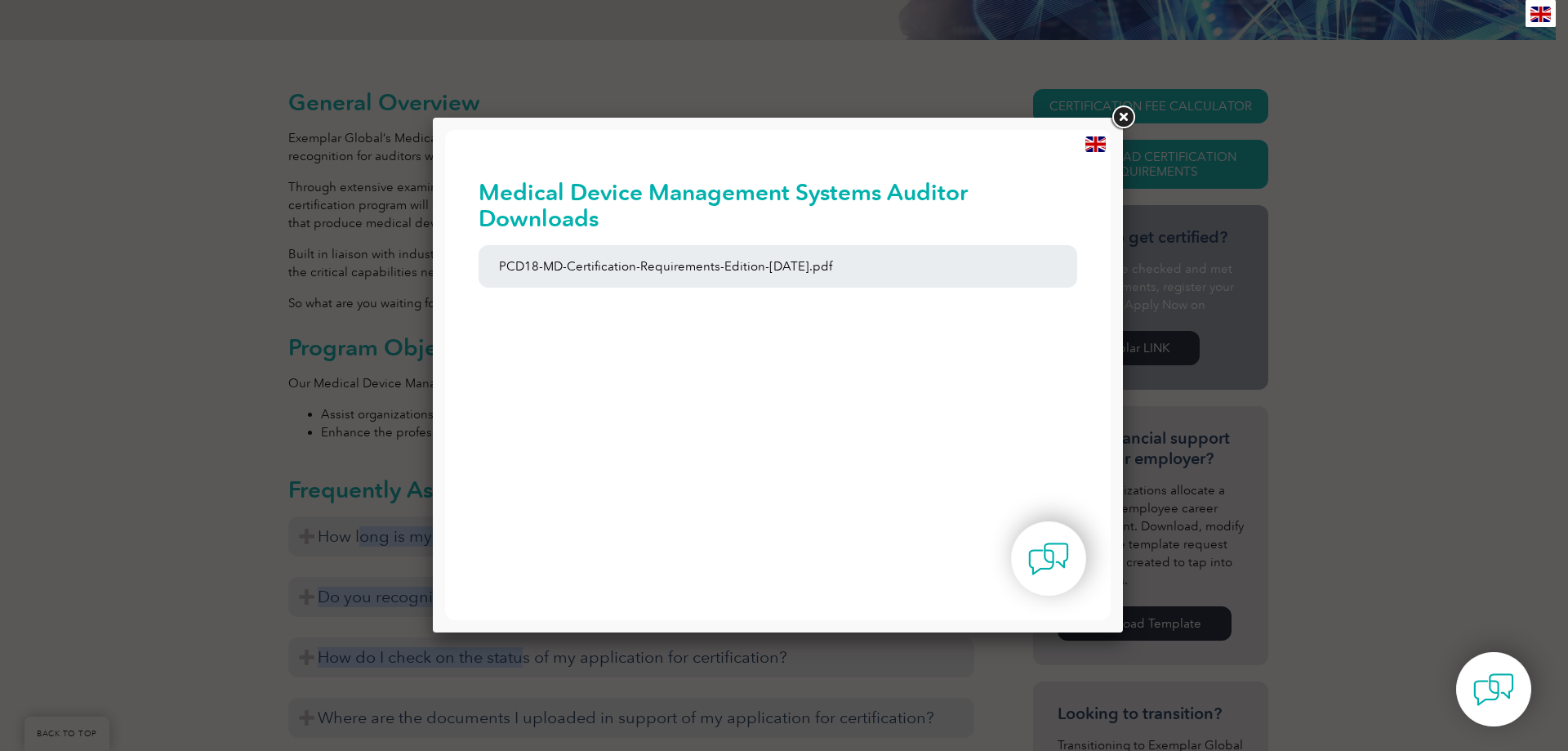
click at [1121, 108] on link at bounding box center [1123, 117] width 30 height 30
